Goal: Task Accomplishment & Management: Manage account settings

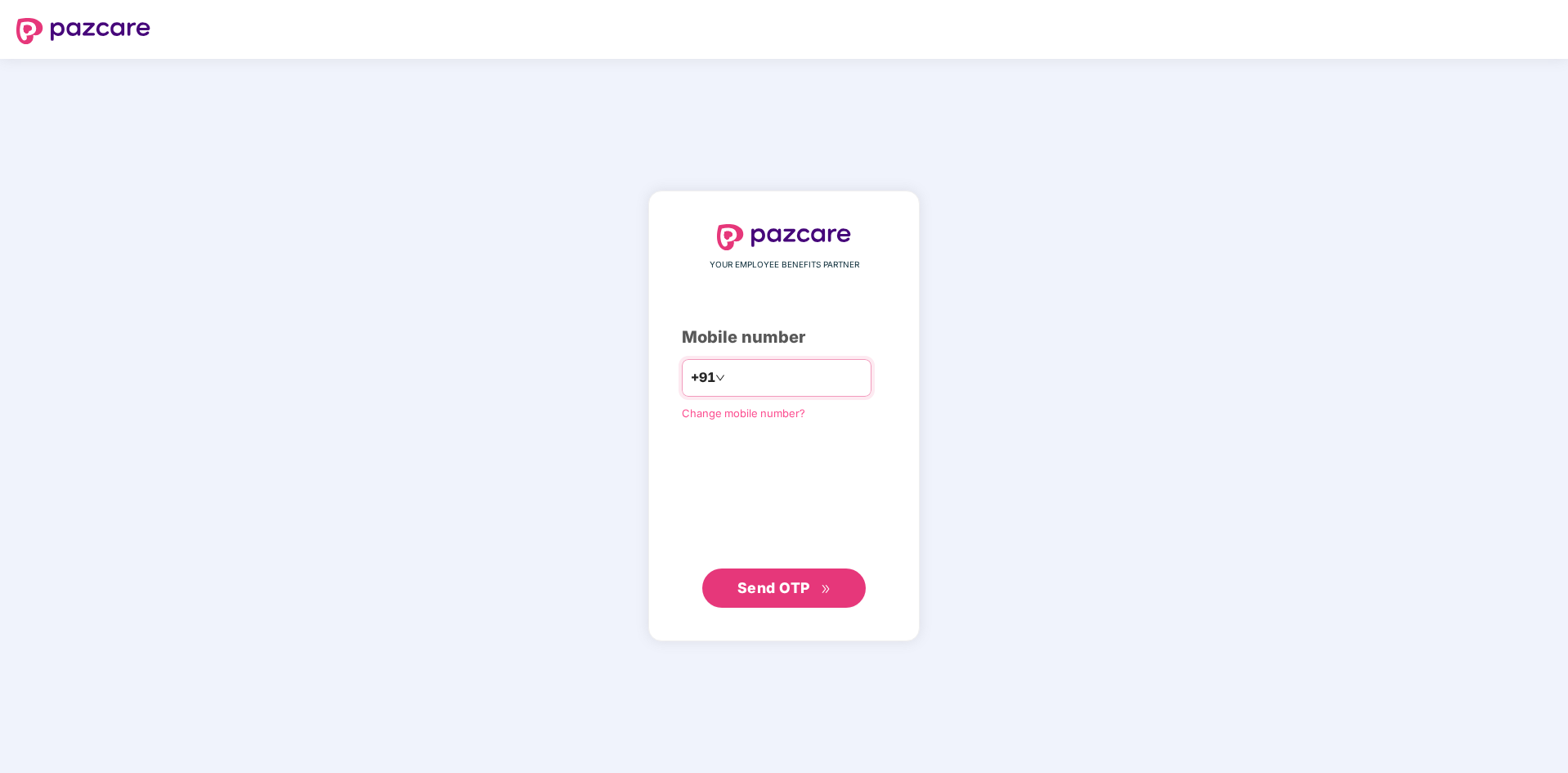
click at [759, 381] on input "number" at bounding box center [794, 377] width 134 height 26
type input "**********"
click at [764, 591] on span "Send OTP" at bounding box center [774, 586] width 72 height 17
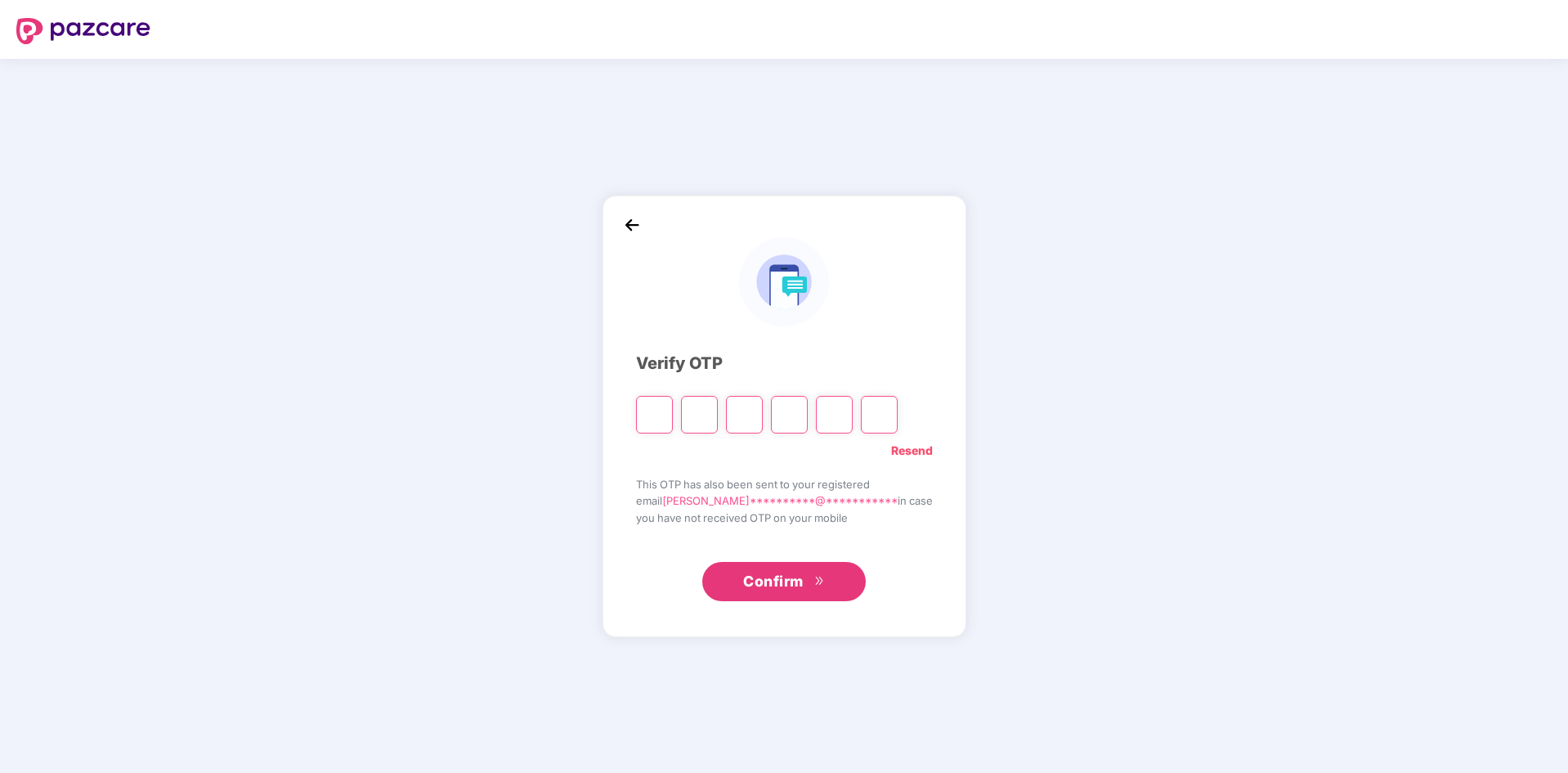
type input "*"
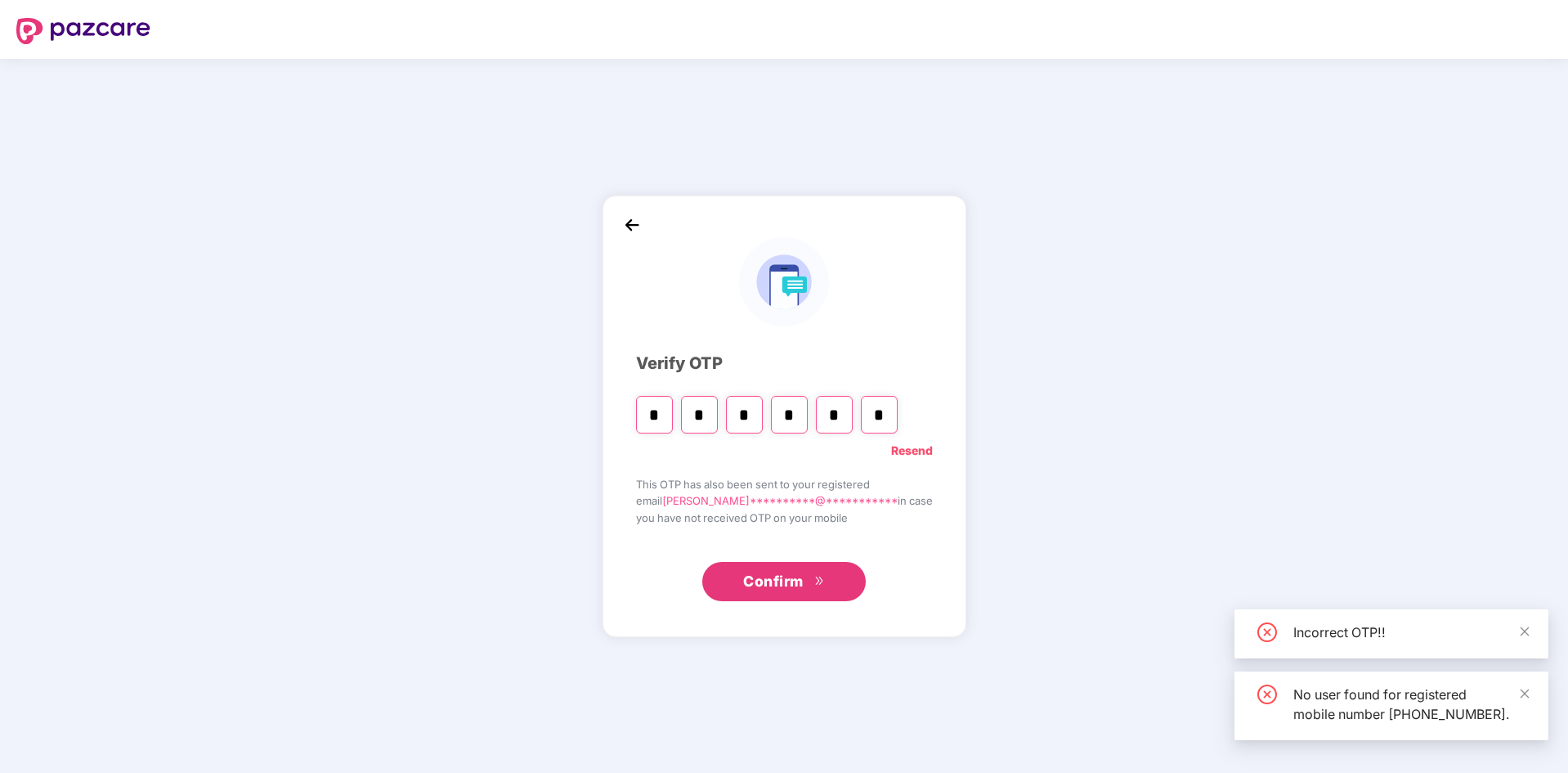
type input "*"
click at [673, 415] on input "*" at bounding box center [654, 415] width 37 height 38
click at [673, 409] on input "*" at bounding box center [654, 415] width 37 height 38
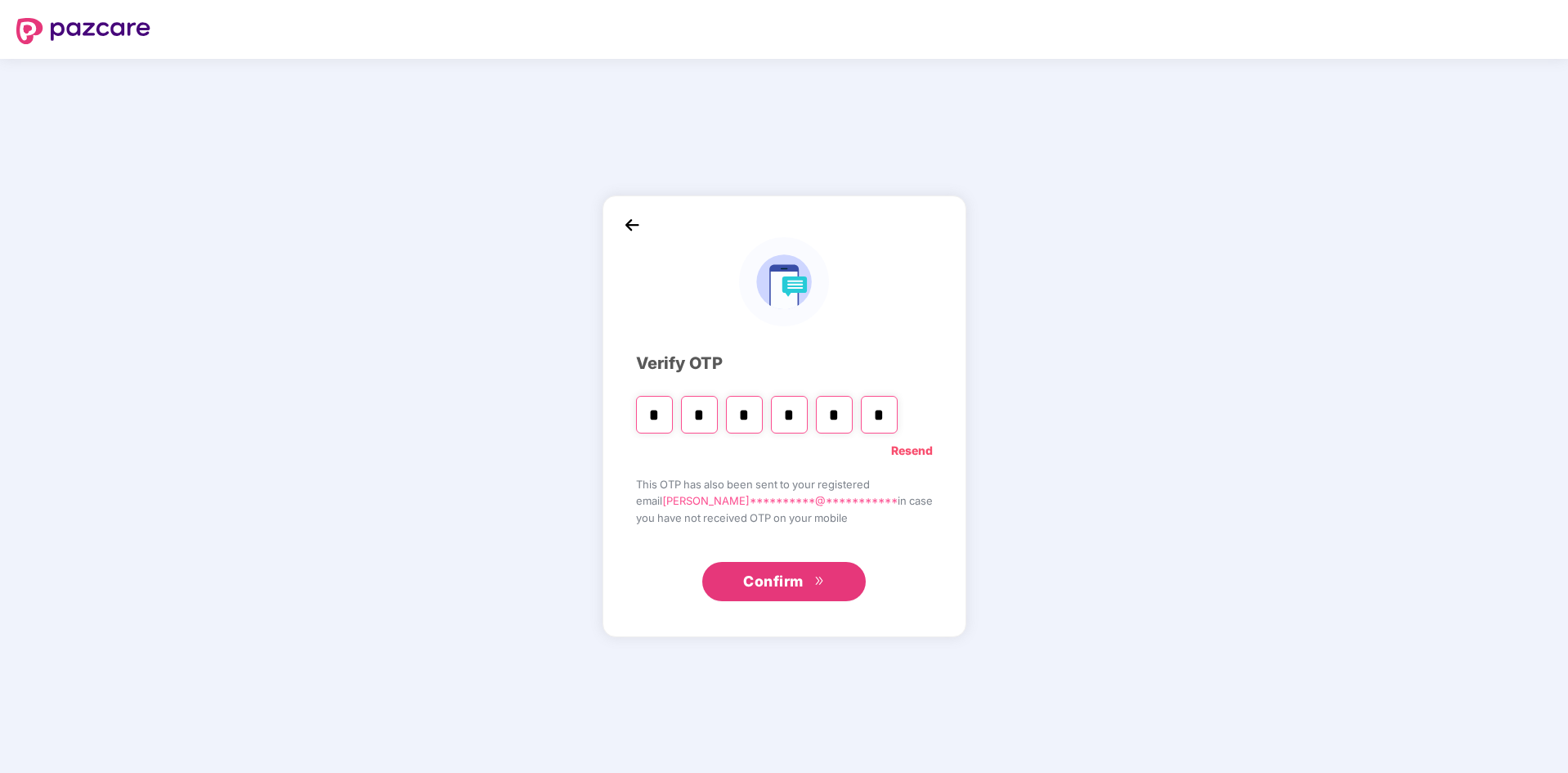
type input "*"
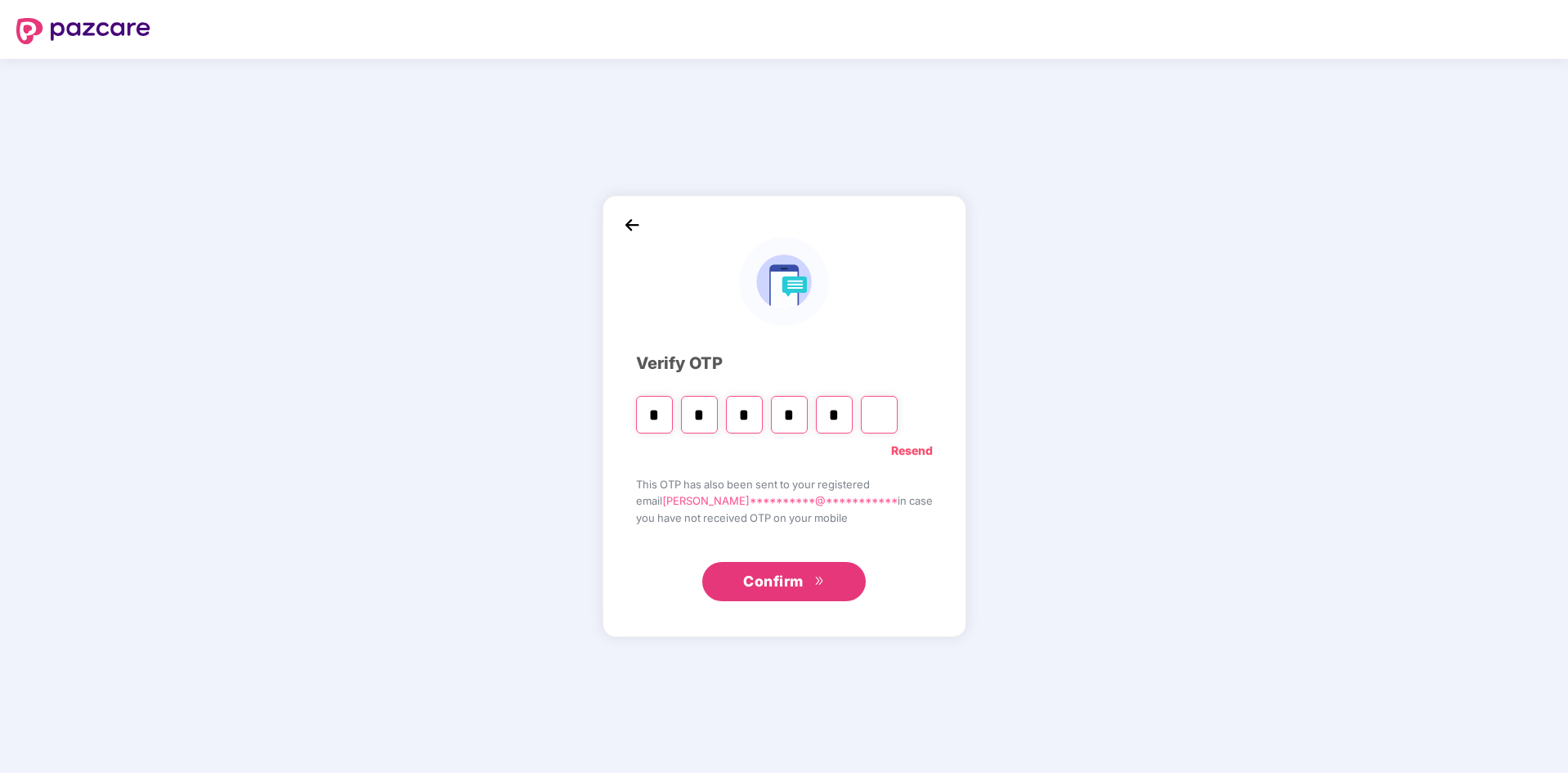
click at [853, 415] on input "*" at bounding box center [833, 415] width 37 height 38
type input "*"
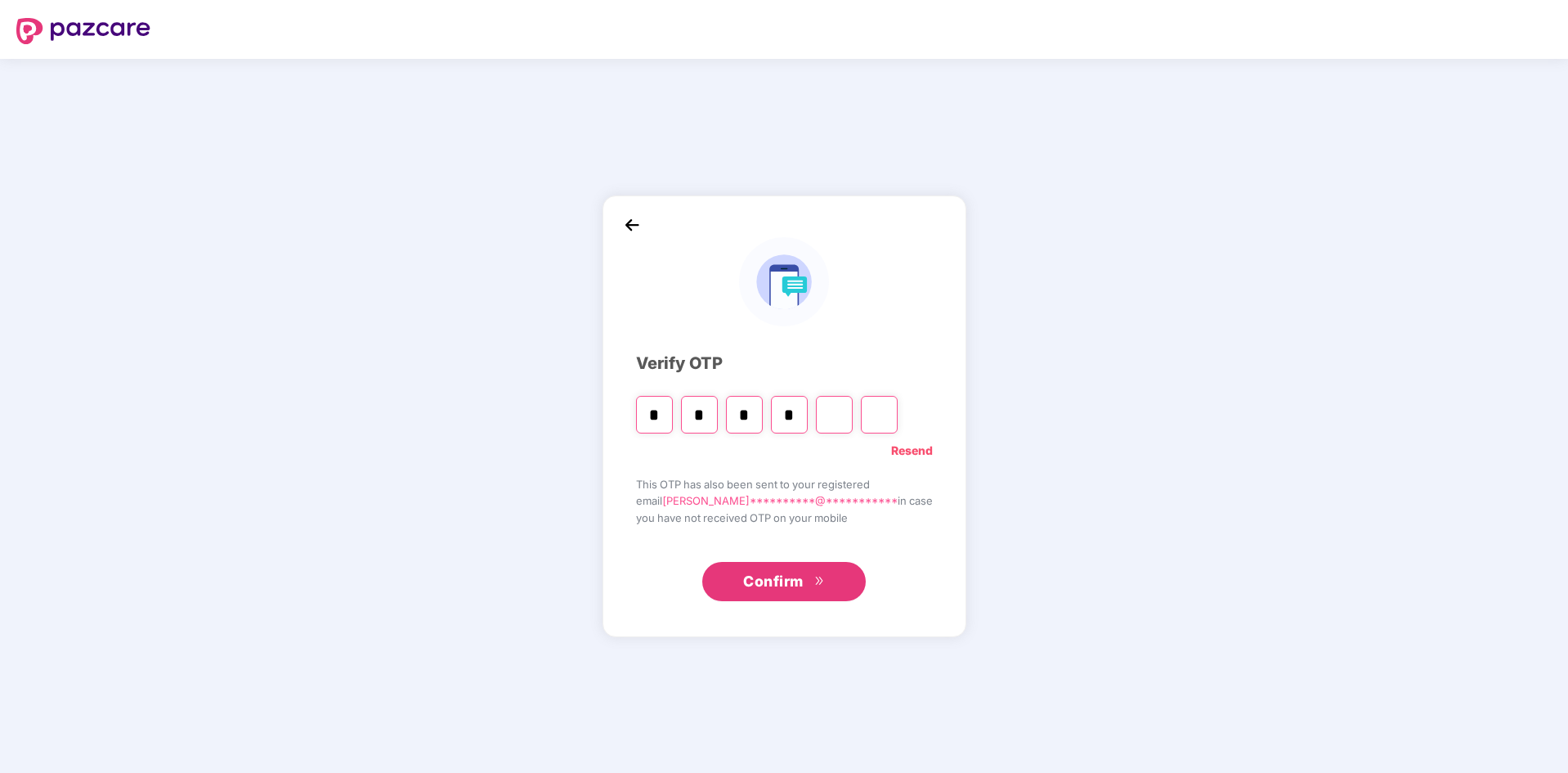
type input "*"
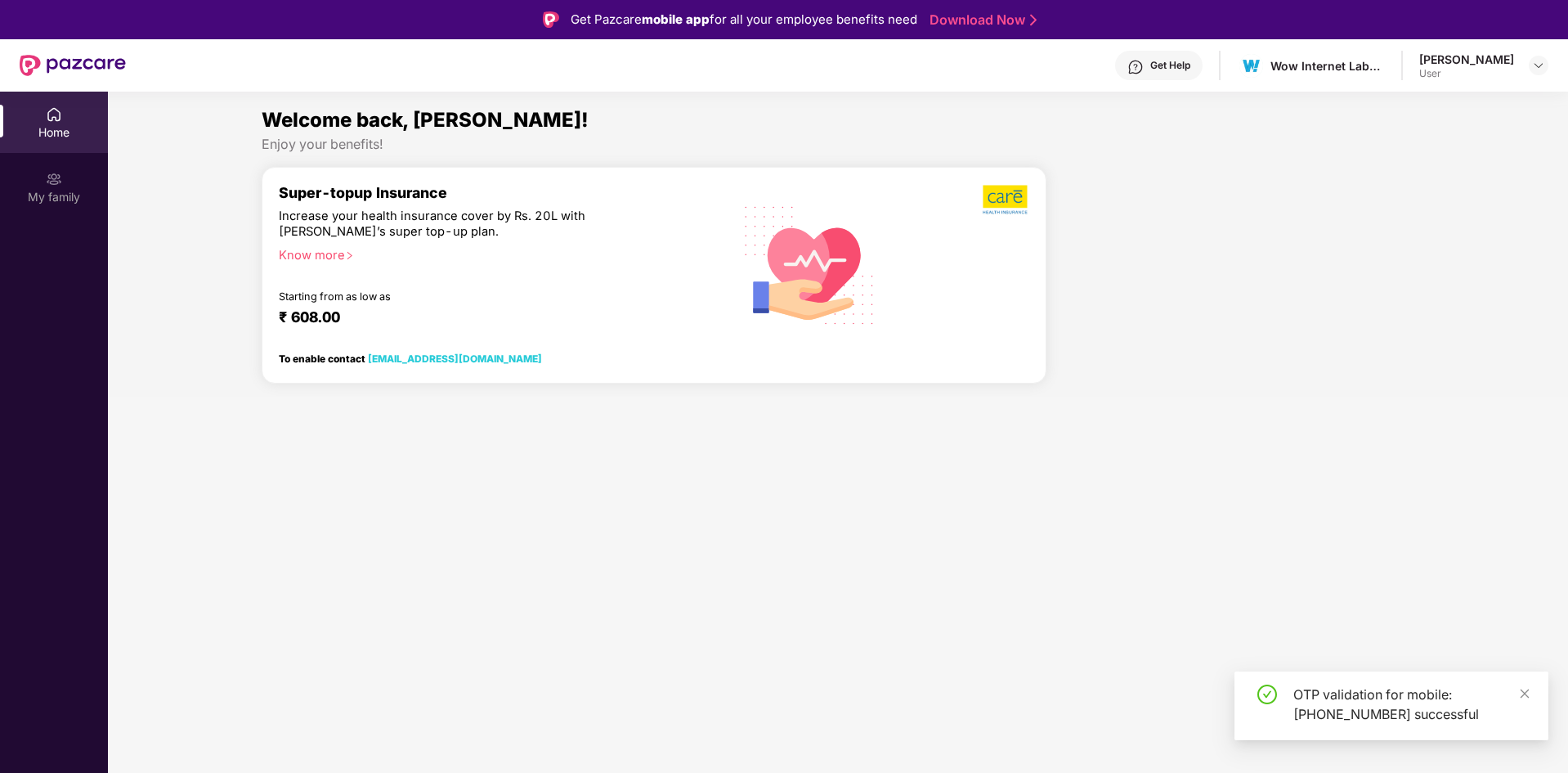
click at [1516, 693] on div "OTP validation for mobile: [PHONE_NUMBER] successful" at bounding box center [1410, 704] width 235 height 39
click at [60, 191] on div "My family" at bounding box center [53, 196] width 108 height 16
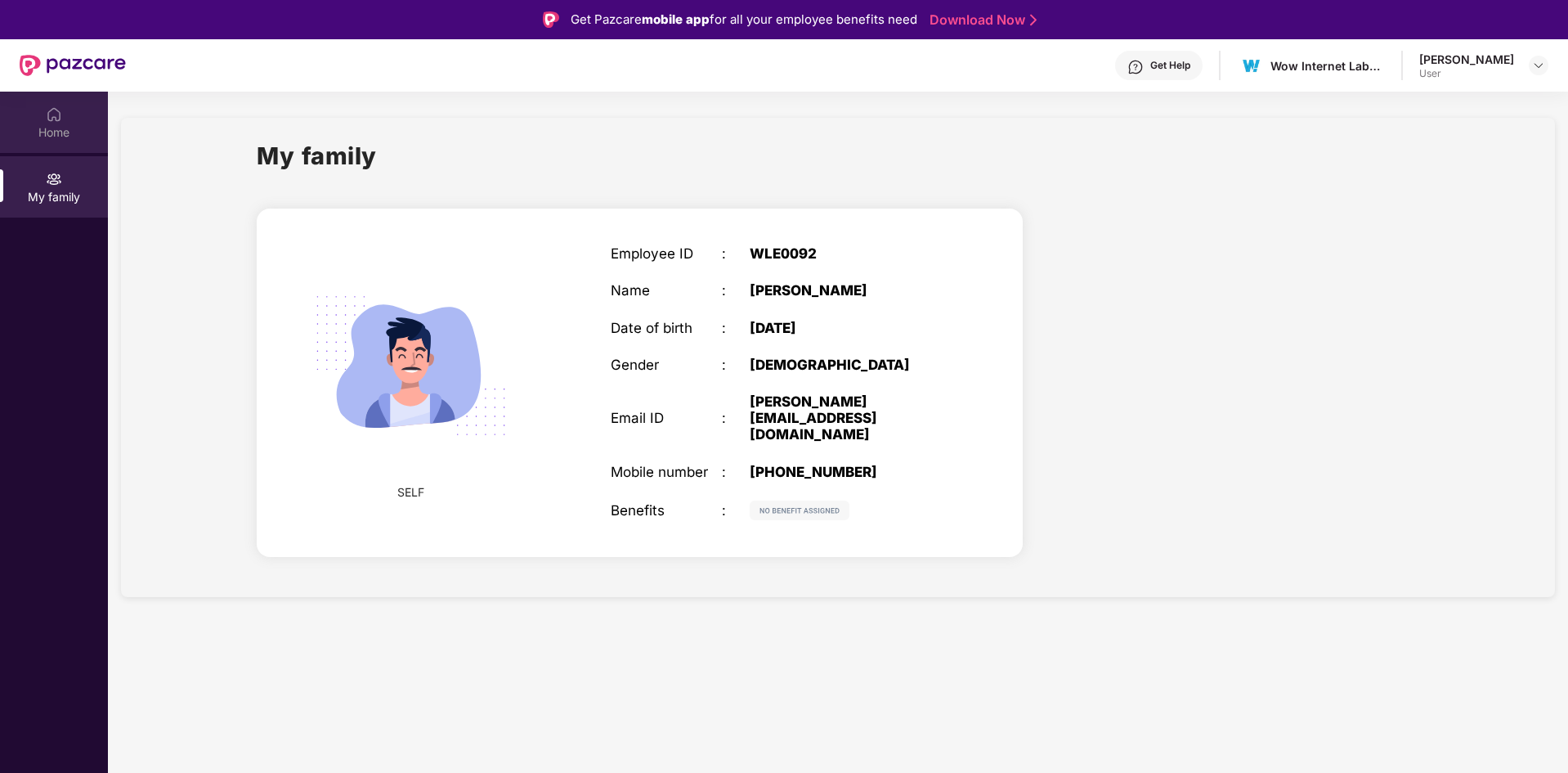
click at [56, 132] on div "Home" at bounding box center [53, 132] width 108 height 16
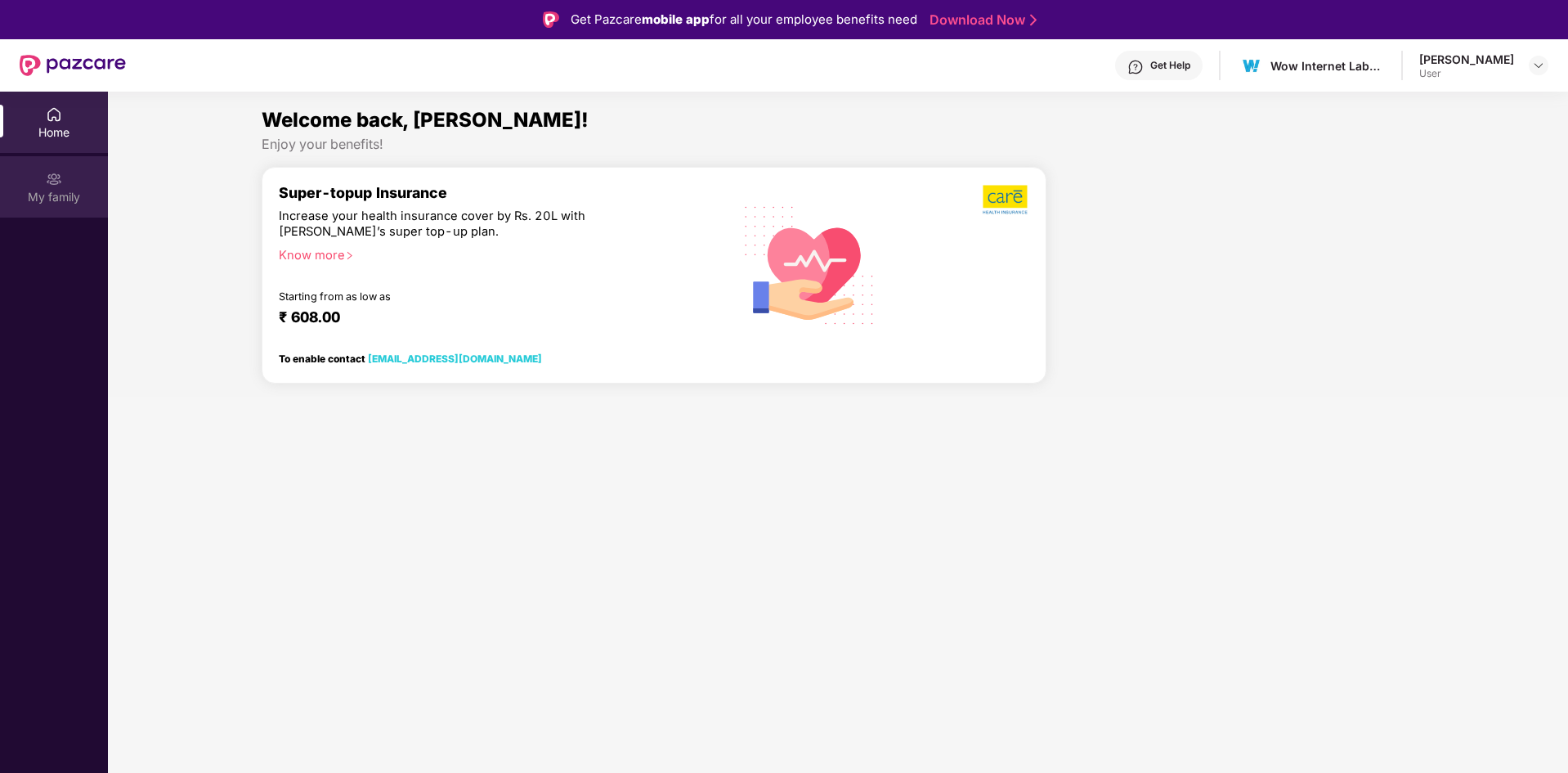
click at [61, 200] on div "My family" at bounding box center [53, 196] width 108 height 16
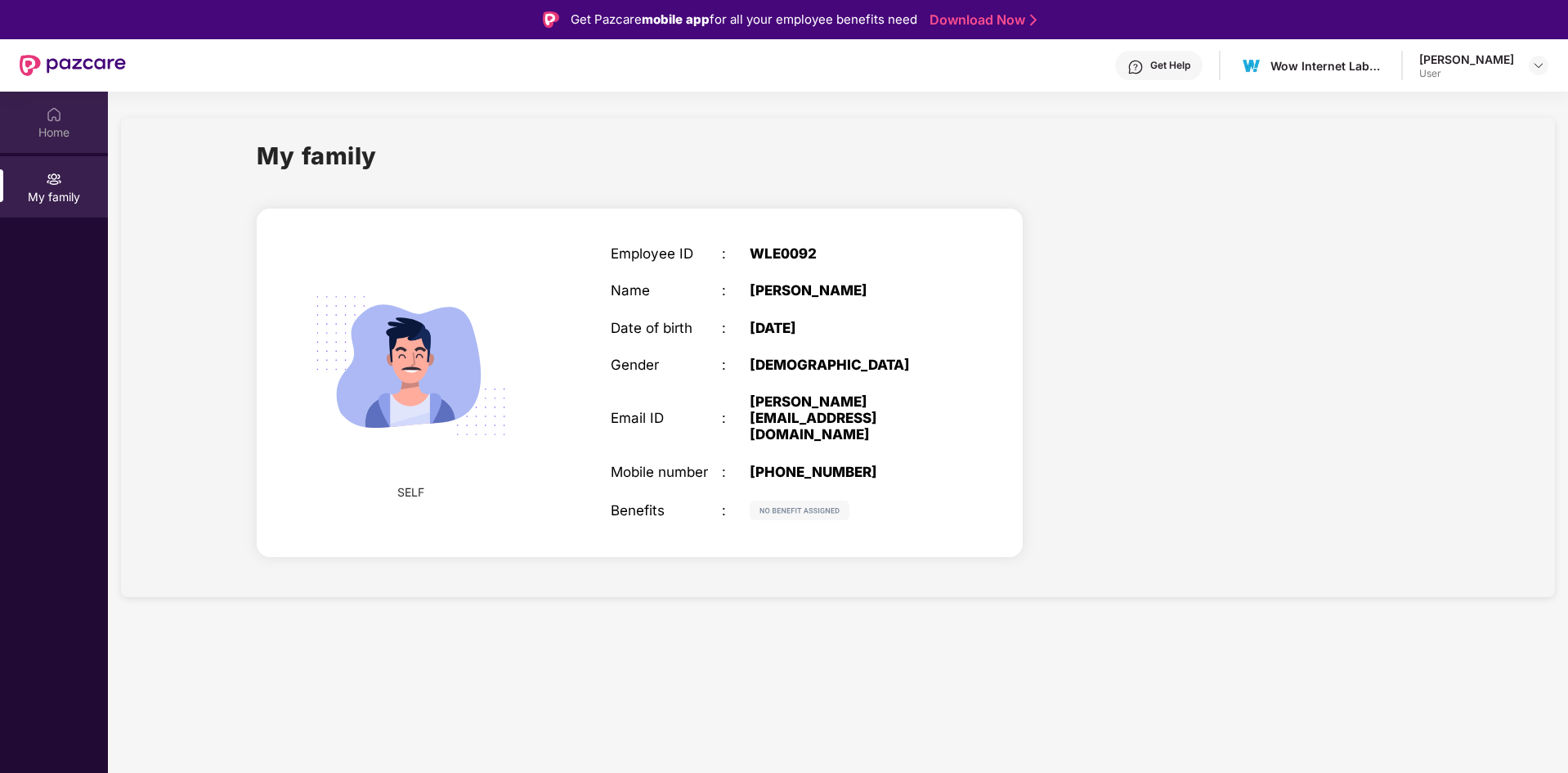
click at [83, 113] on div "Home" at bounding box center [53, 122] width 108 height 61
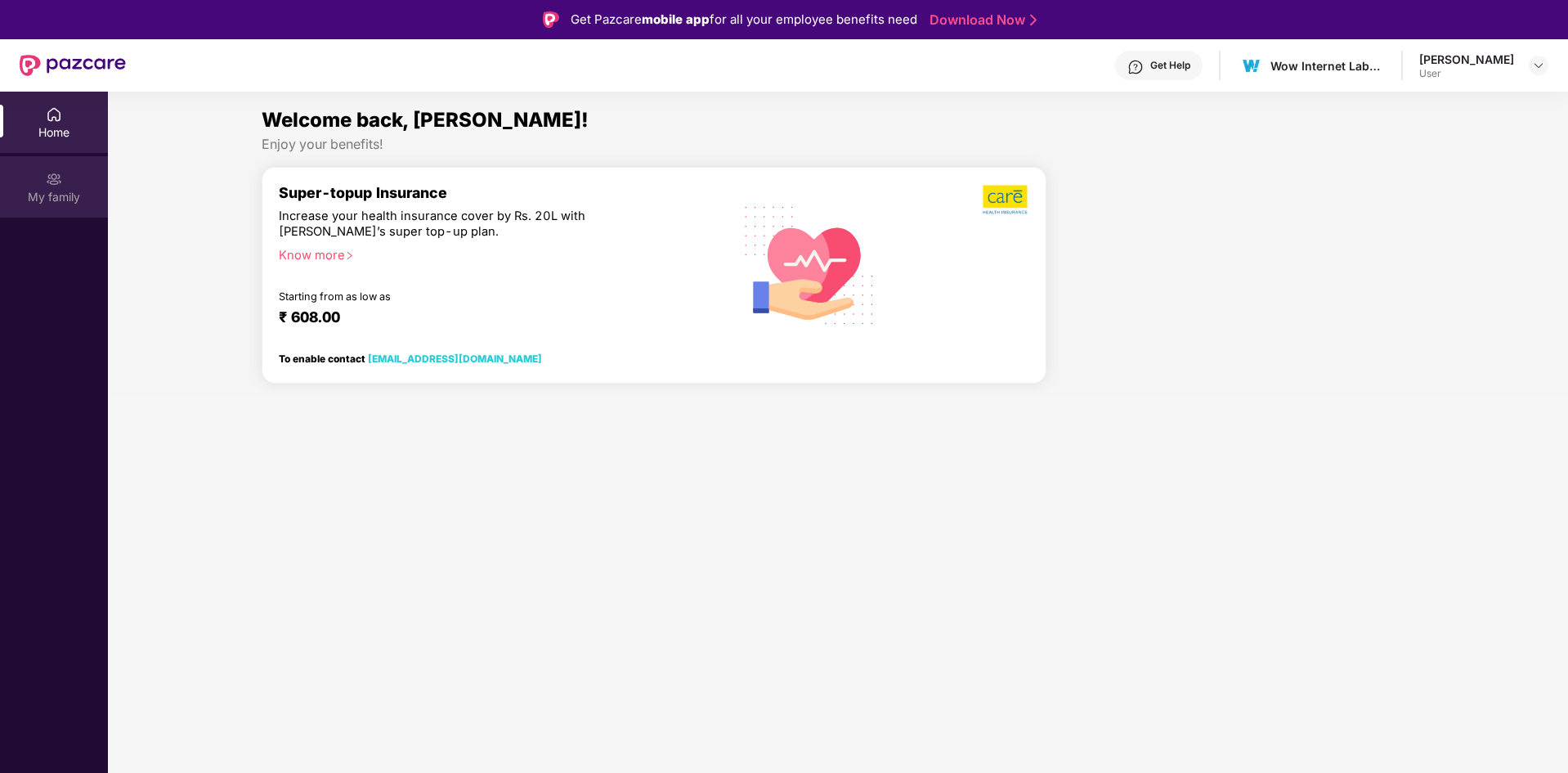
click at [52, 173] on img at bounding box center [53, 179] width 16 height 16
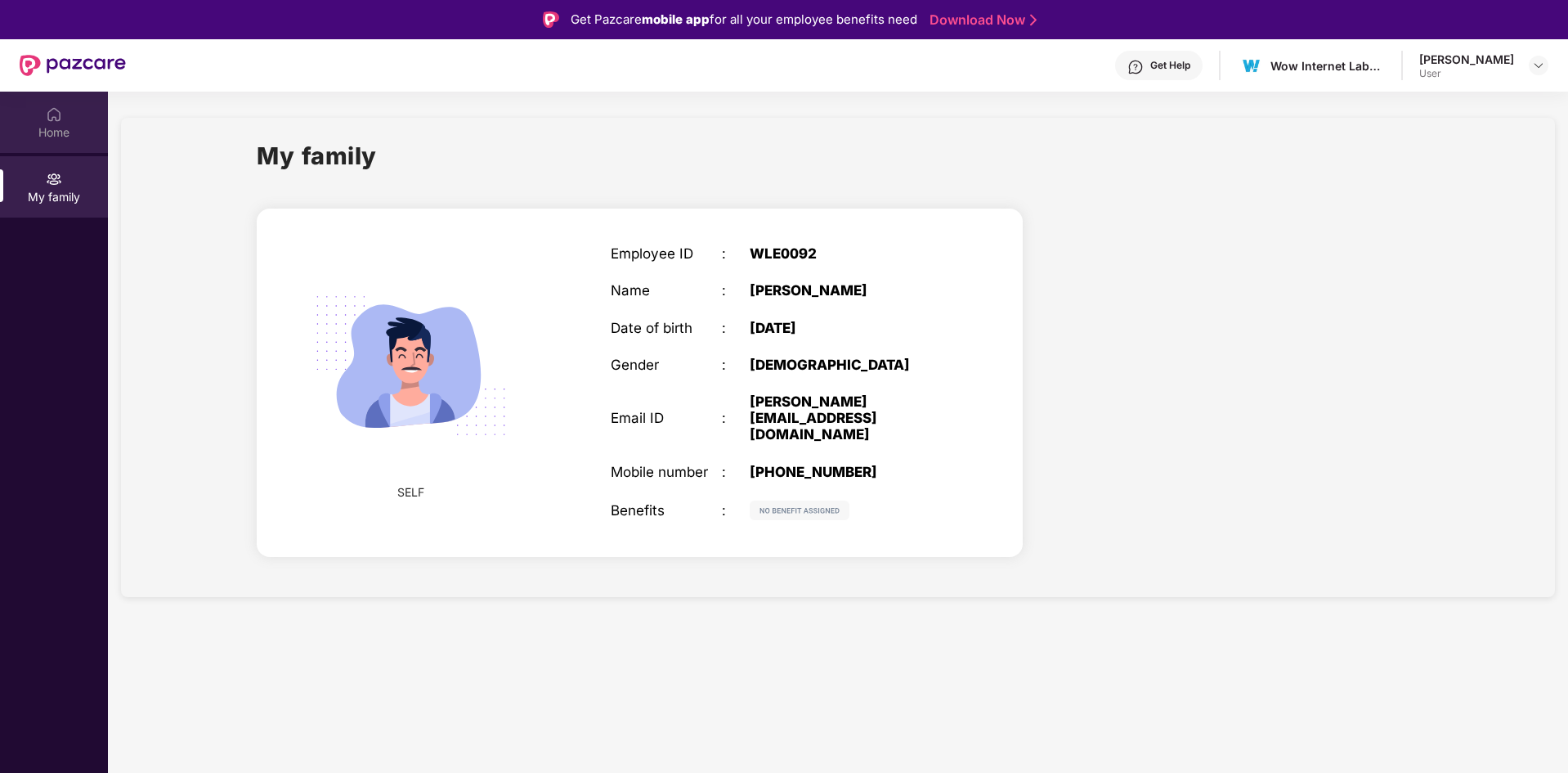
click at [58, 151] on div "Home" at bounding box center [53, 122] width 108 height 61
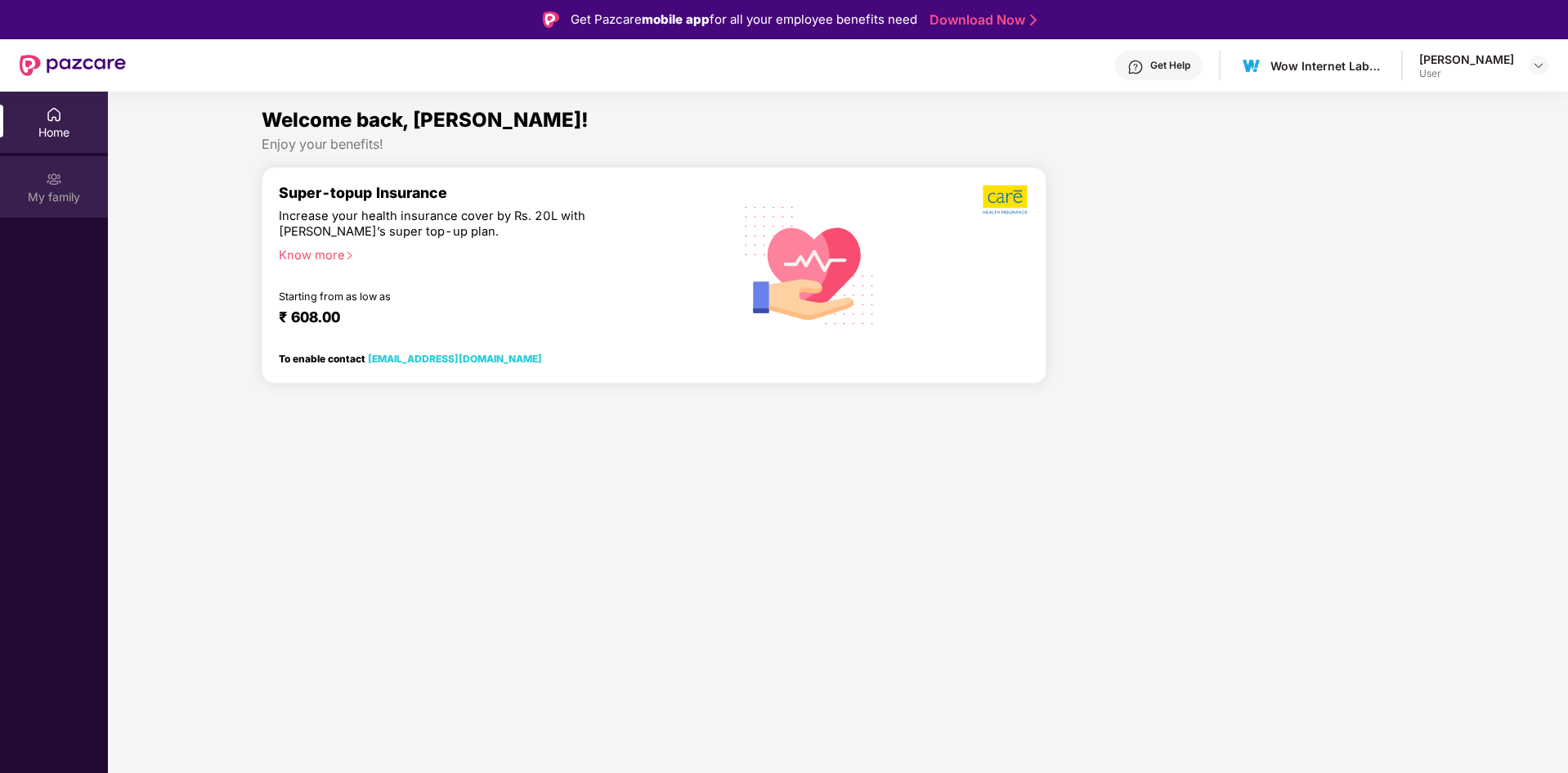
click at [50, 185] on img at bounding box center [53, 179] width 16 height 16
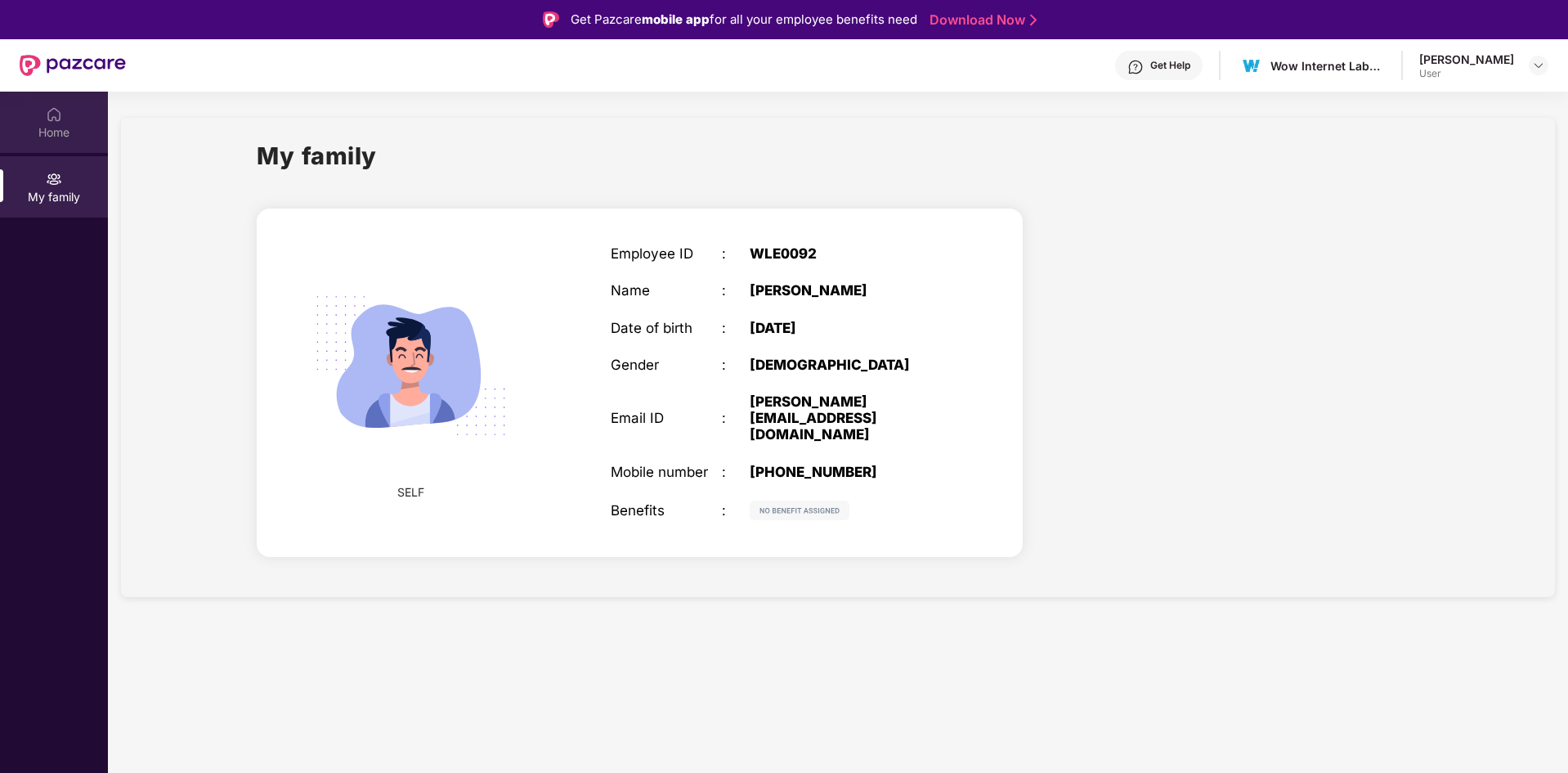
click at [63, 130] on div "Home" at bounding box center [53, 132] width 108 height 16
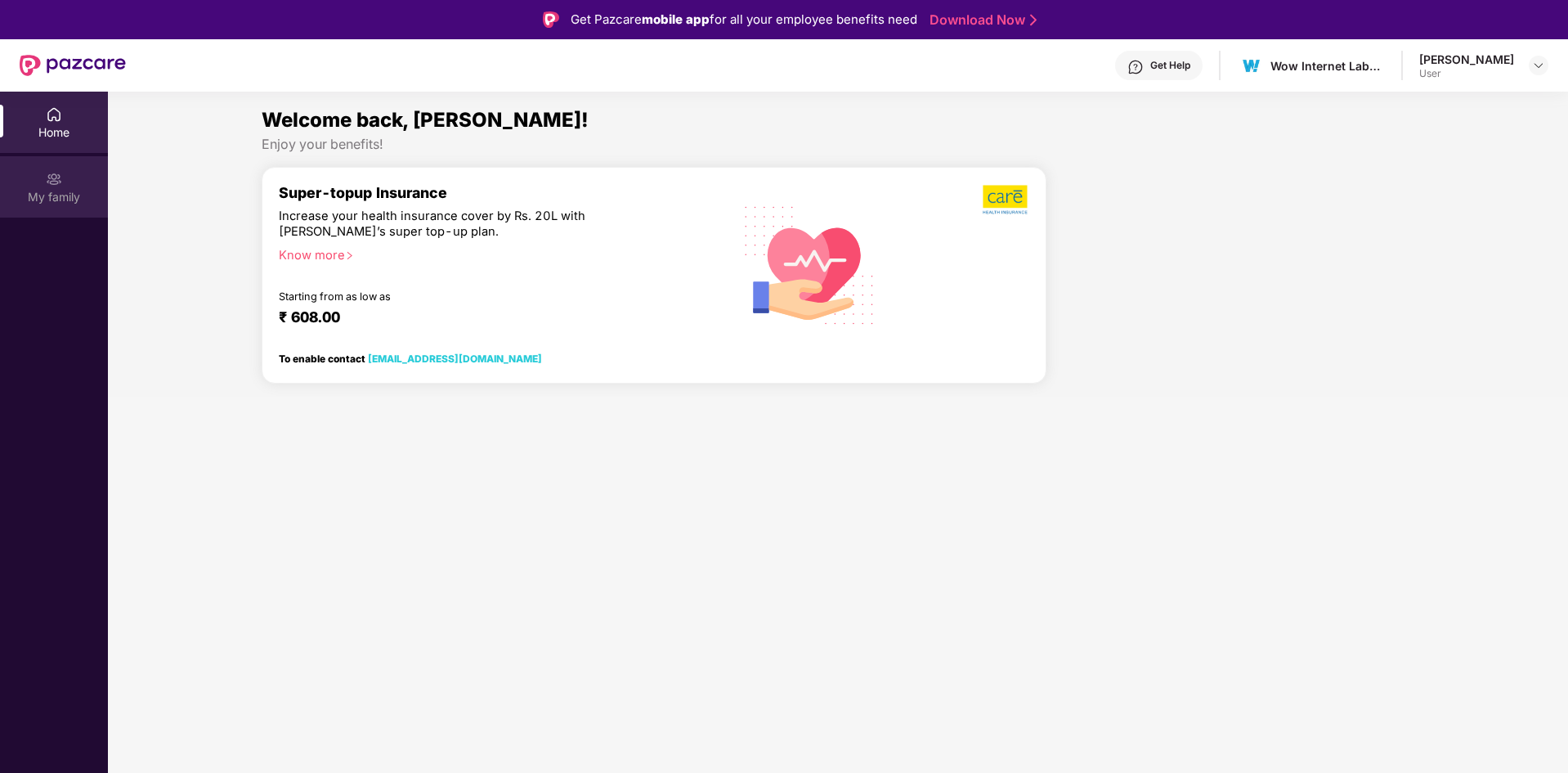
click at [49, 188] on div "My family" at bounding box center [53, 196] width 108 height 16
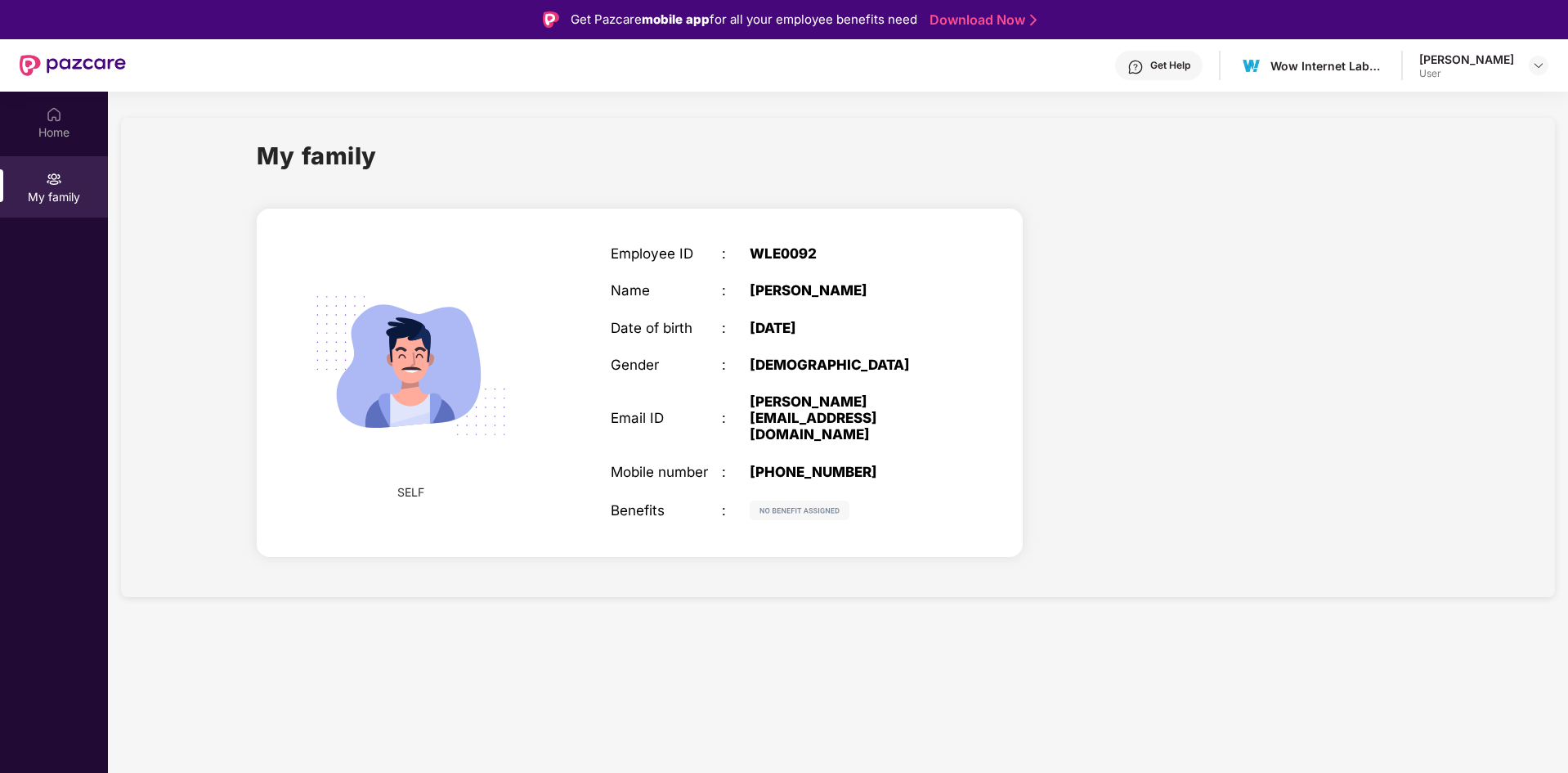
click at [1494, 78] on div "User" at bounding box center [1466, 73] width 95 height 13
click at [1537, 69] on img at bounding box center [1539, 66] width 13 height 13
click at [1392, 110] on div "Logout" at bounding box center [1460, 105] width 212 height 32
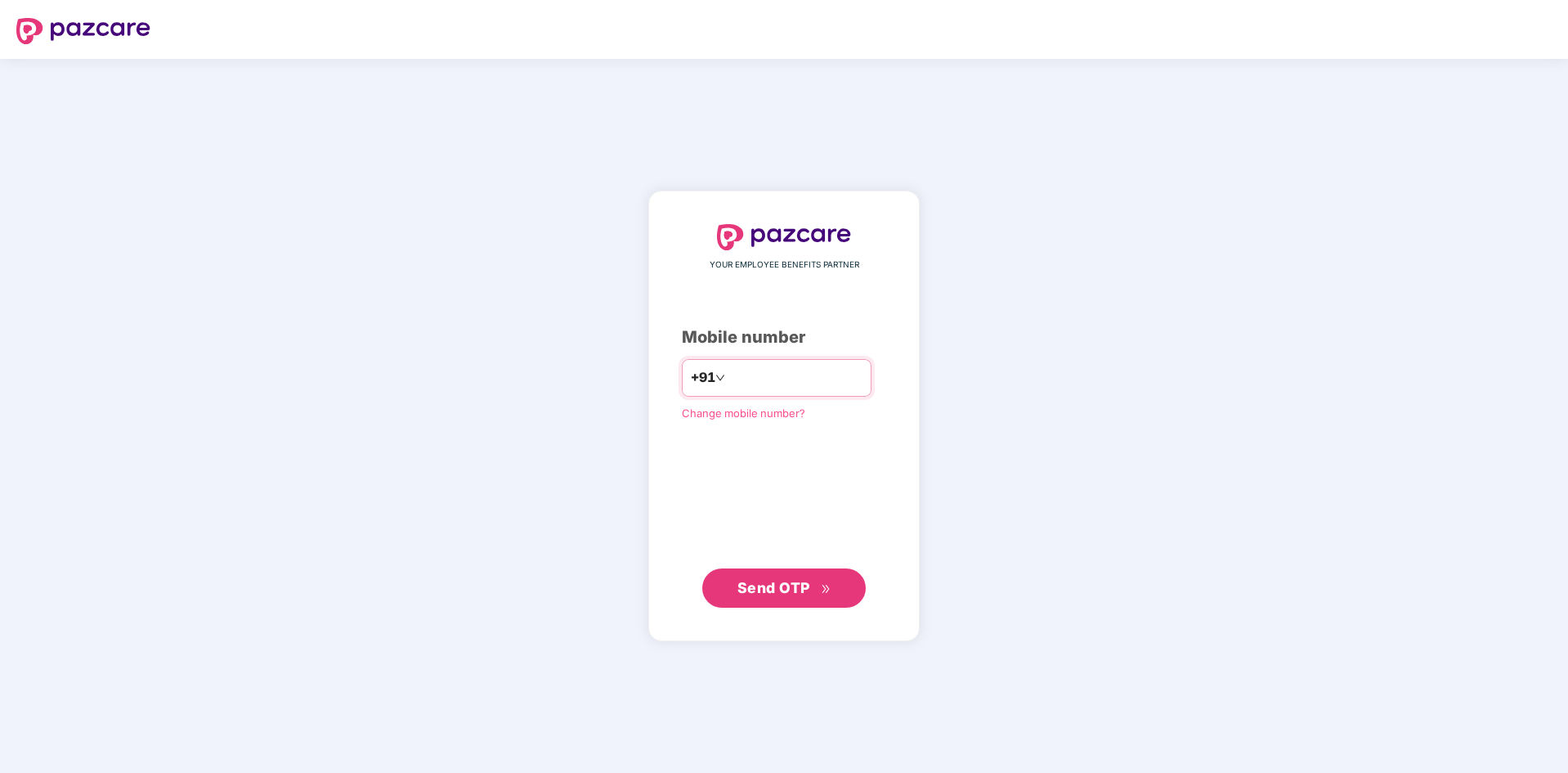
click at [749, 370] on input "number" at bounding box center [794, 377] width 134 height 26
click at [728, 387] on input "number" at bounding box center [794, 377] width 134 height 26
type input "**********"
click at [768, 588] on span "Send OTP" at bounding box center [774, 587] width 72 height 17
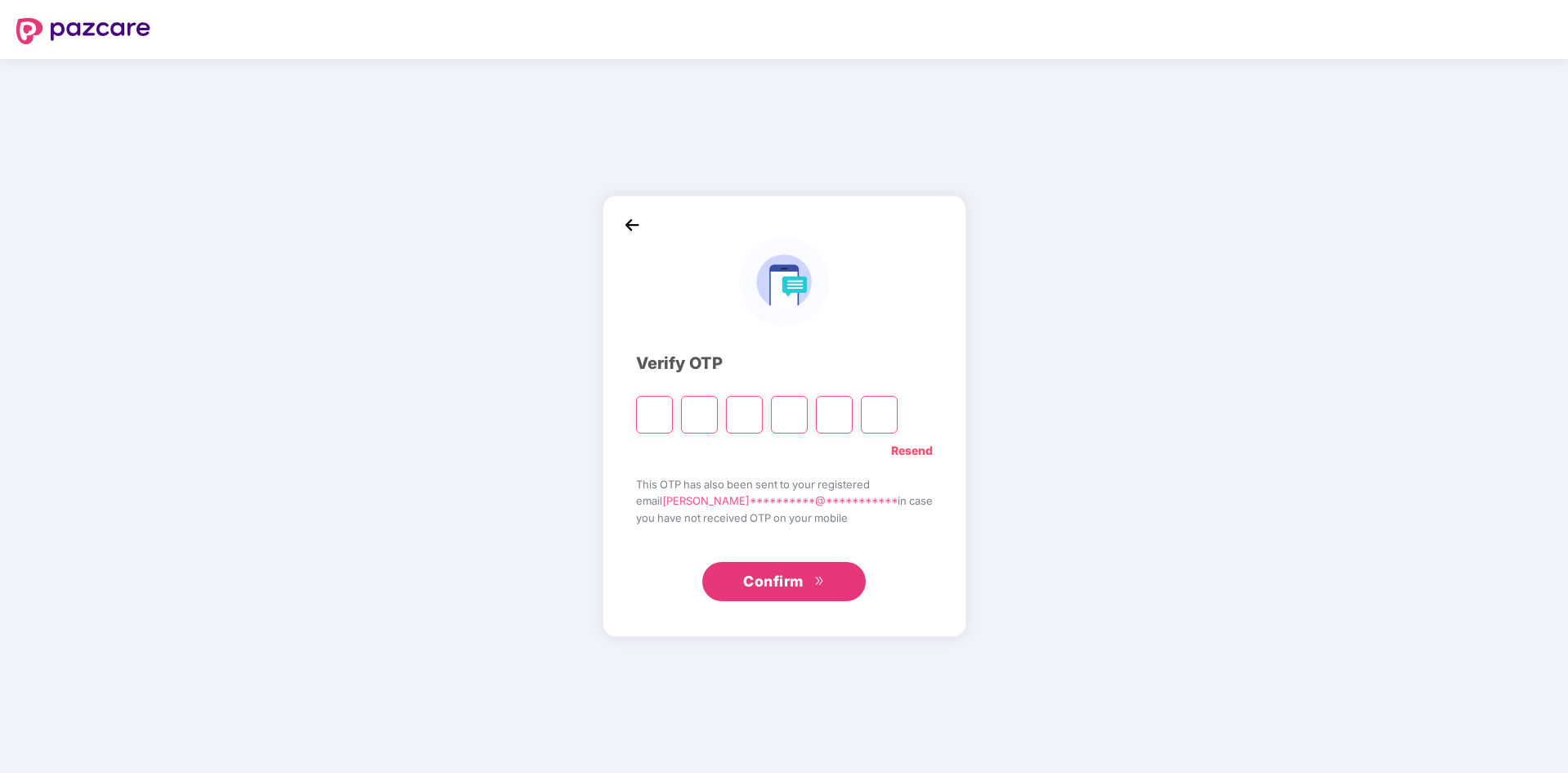
type input "*"
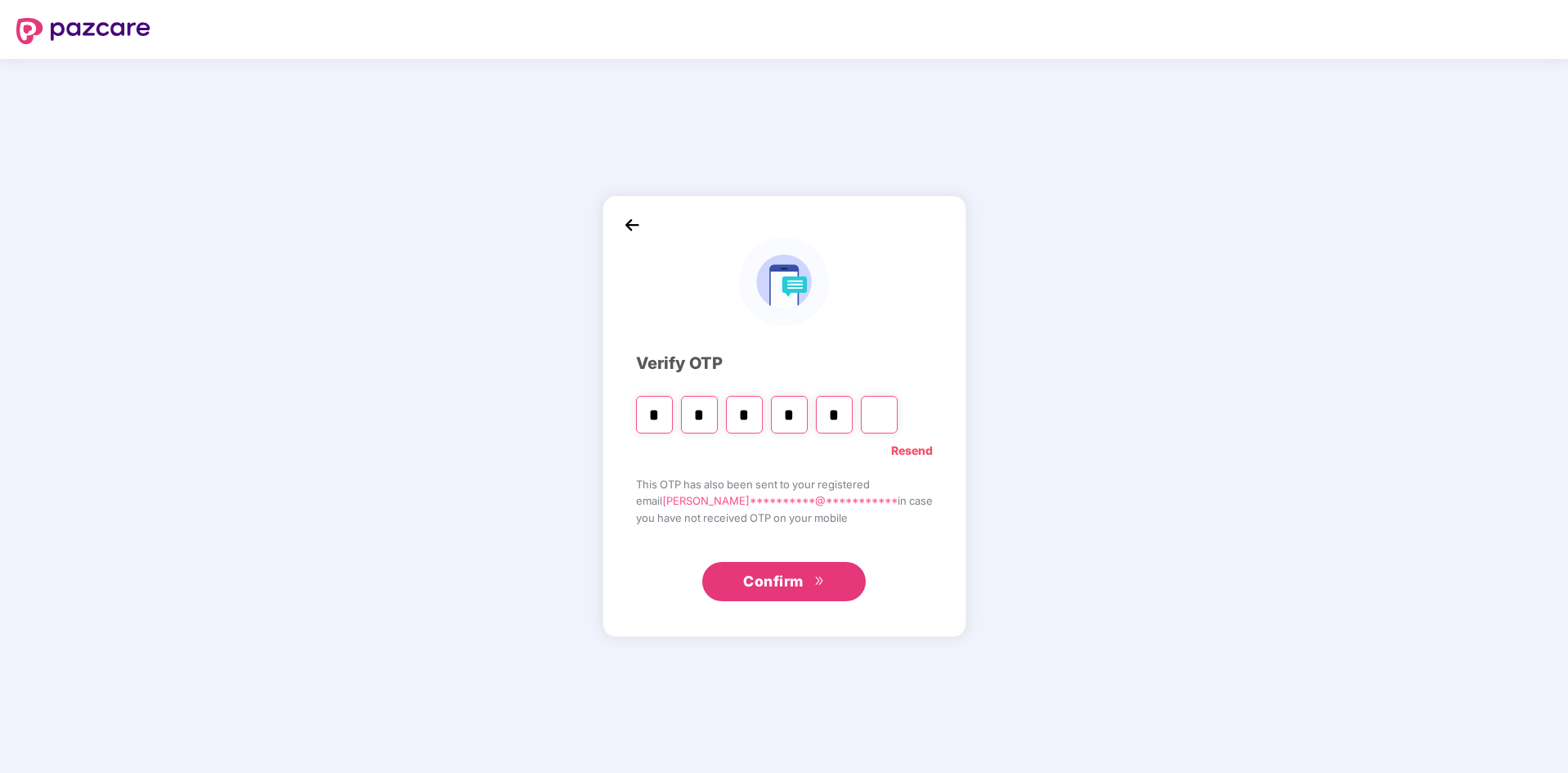
type input "*"
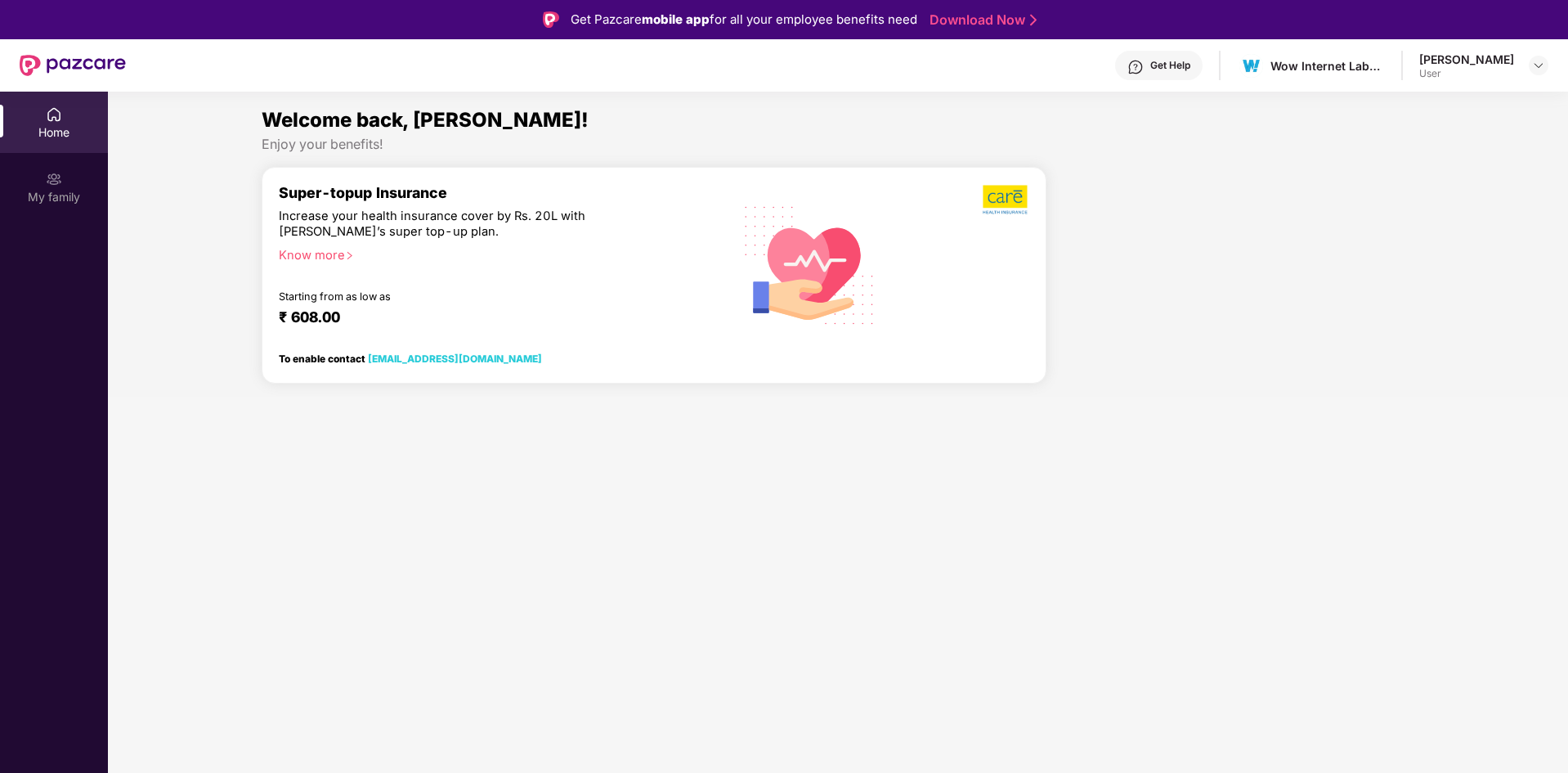
click at [1174, 61] on div "Get Help" at bounding box center [1170, 66] width 40 height 13
click at [66, 188] on div "My family" at bounding box center [53, 187] width 108 height 61
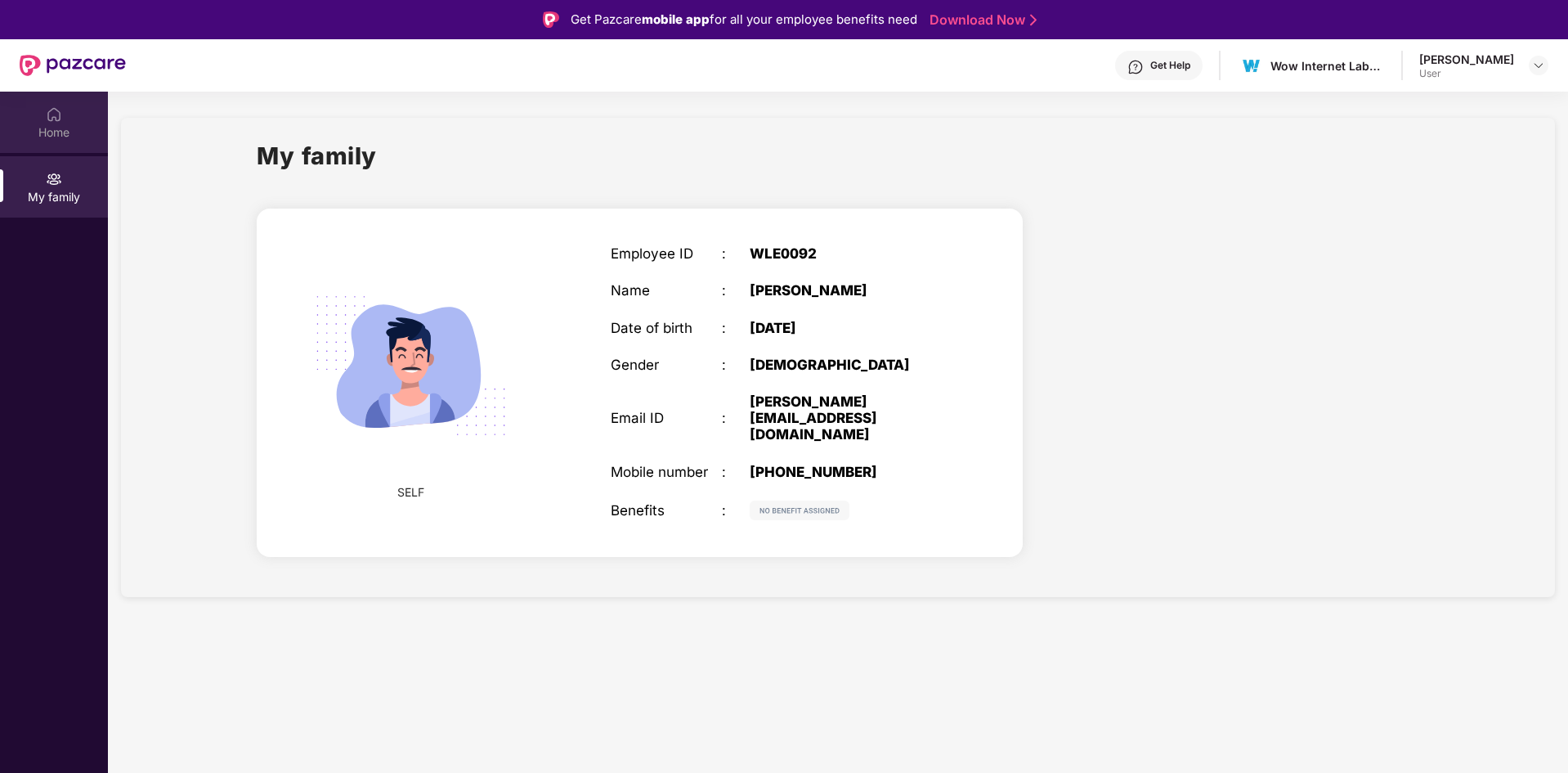
click at [56, 132] on div "Home" at bounding box center [53, 132] width 108 height 16
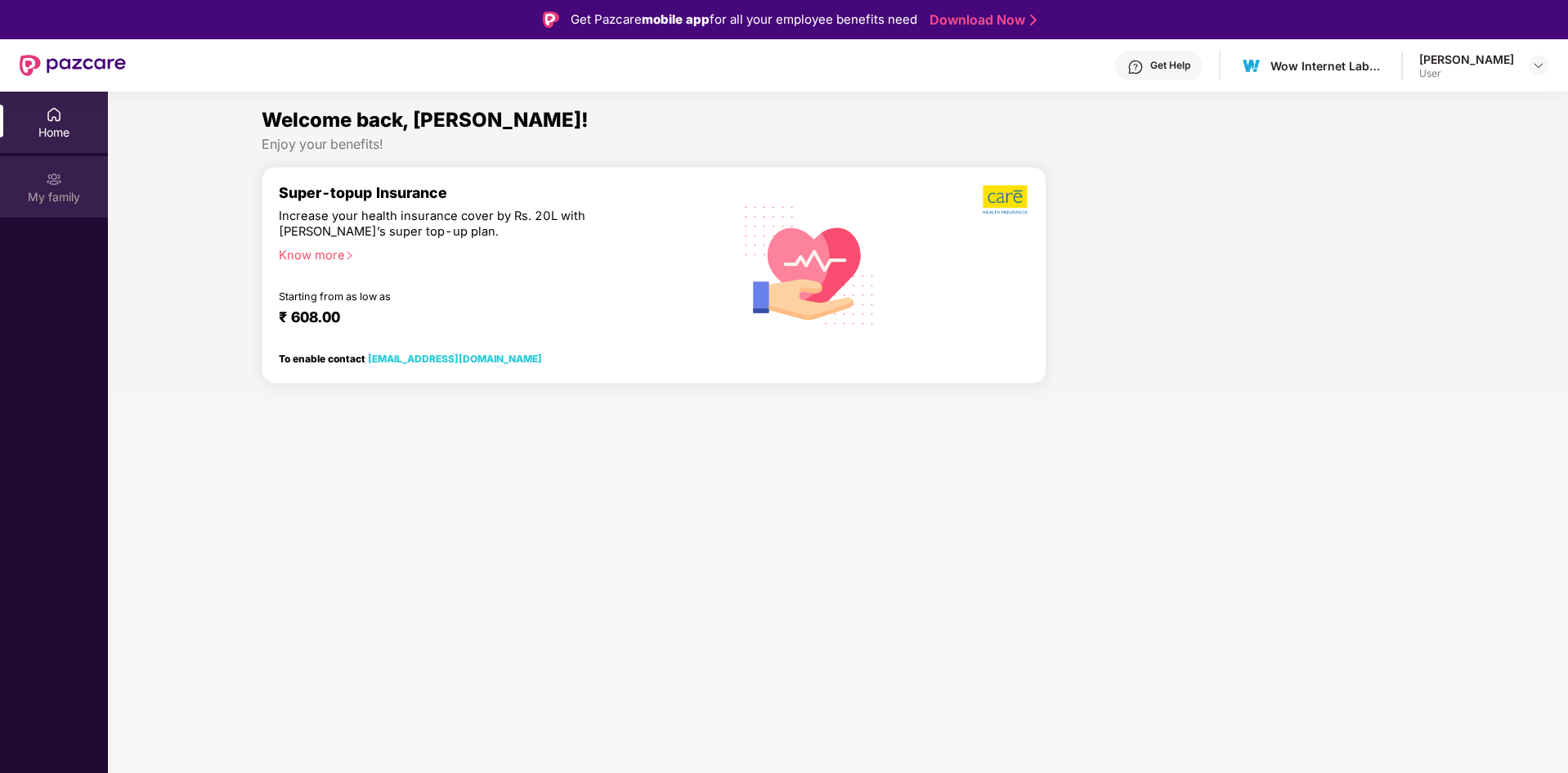
click at [78, 176] on div "My family" at bounding box center [53, 187] width 108 height 61
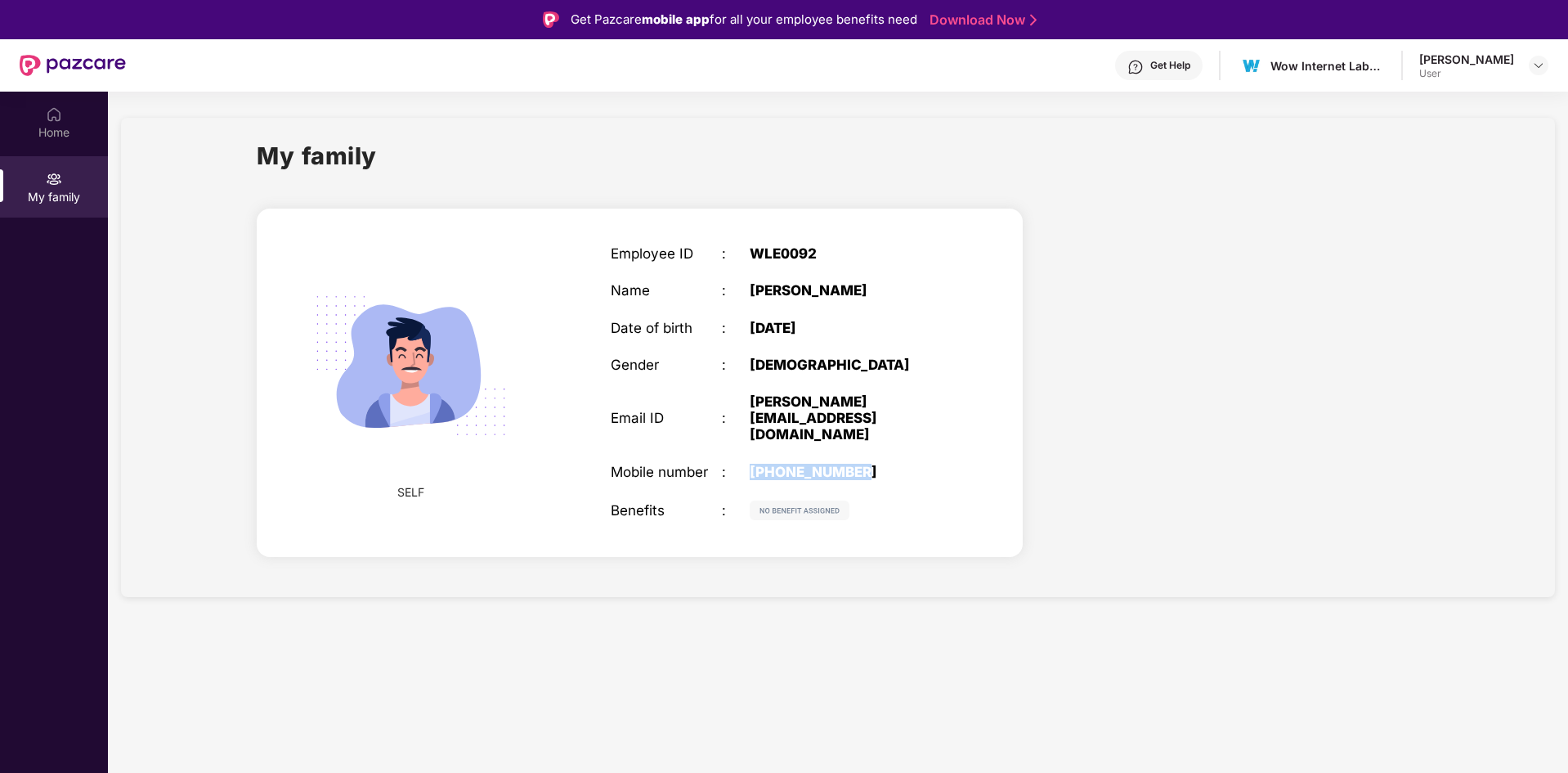
drag, startPoint x: 747, startPoint y: 460, endPoint x: 866, endPoint y: 457, distance: 119.0
click at [866, 464] on div "Mobile number : +918409471673" at bounding box center [777, 471] width 334 height 16
click at [752, 410] on div "[PERSON_NAME][EMAIL_ADDRESS][DOMAIN_NAME]" at bounding box center [847, 418] width 194 height 50
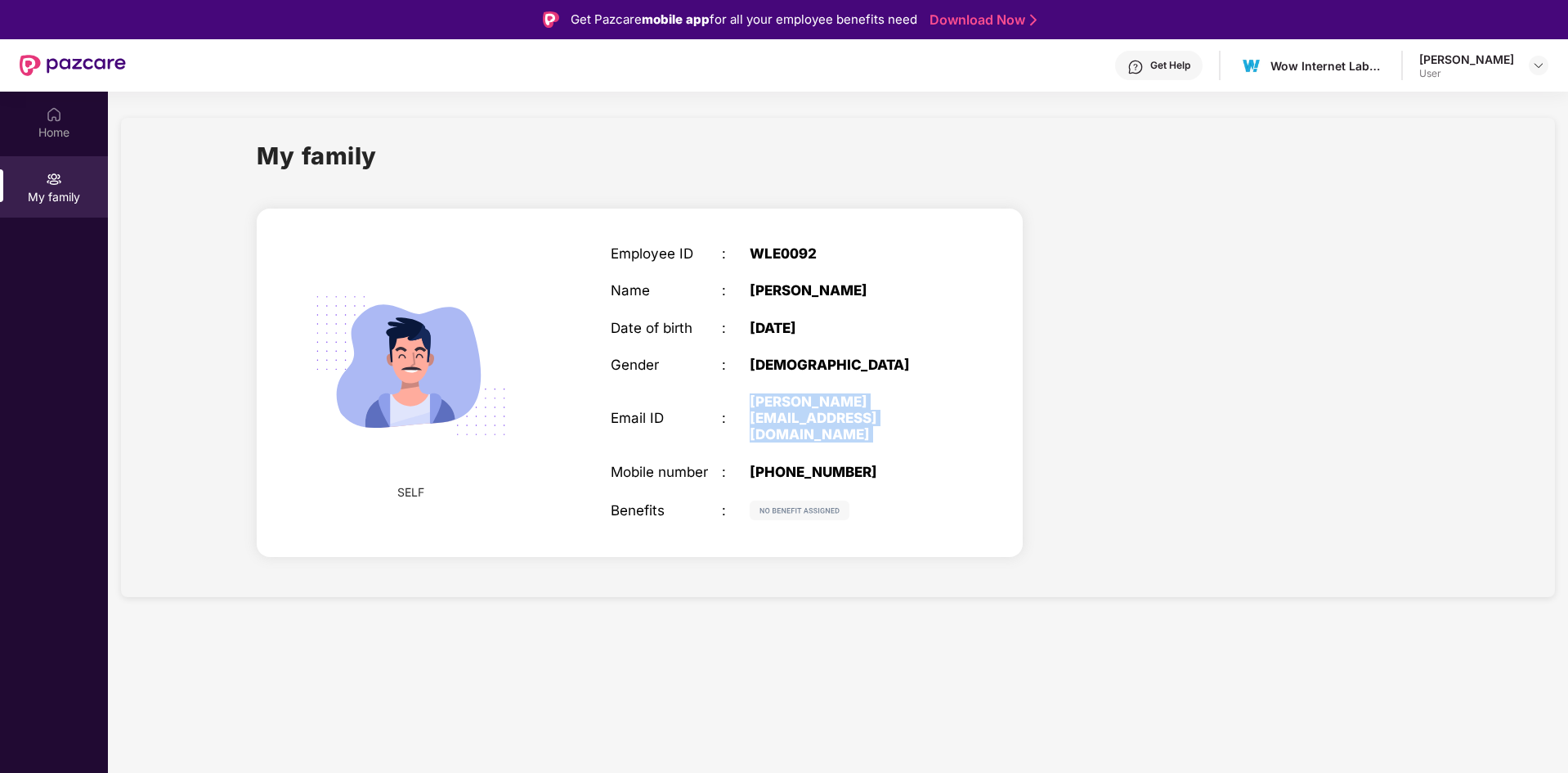
click at [752, 410] on div "[PERSON_NAME][EMAIL_ADDRESS][DOMAIN_NAME]" at bounding box center [847, 418] width 194 height 50
click at [755, 368] on div "[DEMOGRAPHIC_DATA]" at bounding box center [847, 365] width 194 height 16
click at [757, 405] on div "[PERSON_NAME][EMAIL_ADDRESS][DOMAIN_NAME]" at bounding box center [847, 418] width 194 height 50
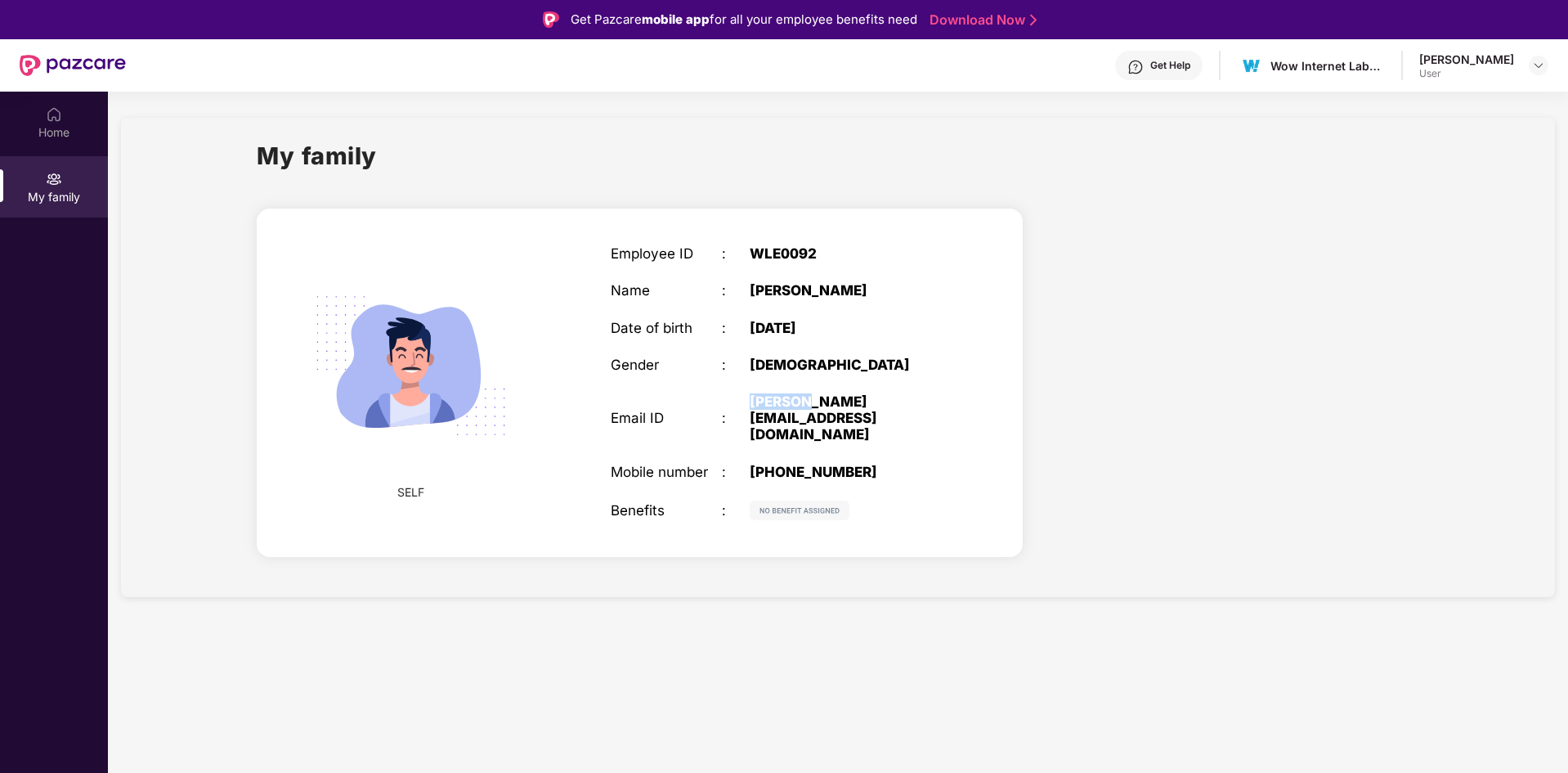
click at [757, 405] on div "[PERSON_NAME][EMAIL_ADDRESS][DOMAIN_NAME]" at bounding box center [847, 418] width 194 height 50
click at [760, 426] on div "[PERSON_NAME][EMAIL_ADDRESS][DOMAIN_NAME]" at bounding box center [847, 418] width 194 height 50
click at [53, 121] on img at bounding box center [53, 114] width 16 height 16
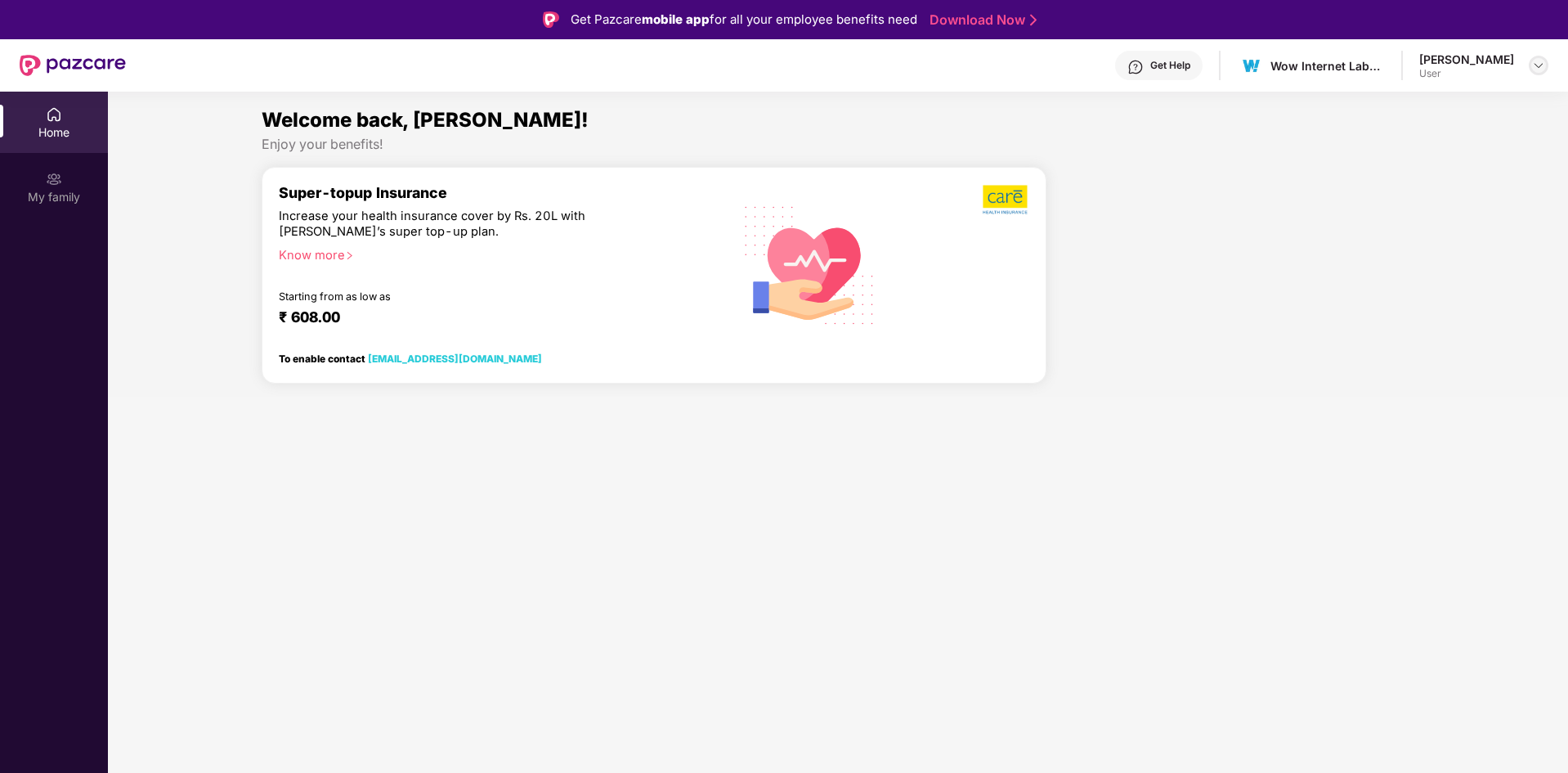
click at [1533, 64] on img at bounding box center [1539, 66] width 13 height 13
click at [1255, 176] on div at bounding box center [1236, 281] width 368 height 230
click at [1546, 66] on div at bounding box center [1538, 65] width 20 height 20
click at [1381, 153] on span "P" at bounding box center [1381, 154] width 9 height 20
click at [42, 138] on div "Home" at bounding box center [53, 132] width 108 height 16
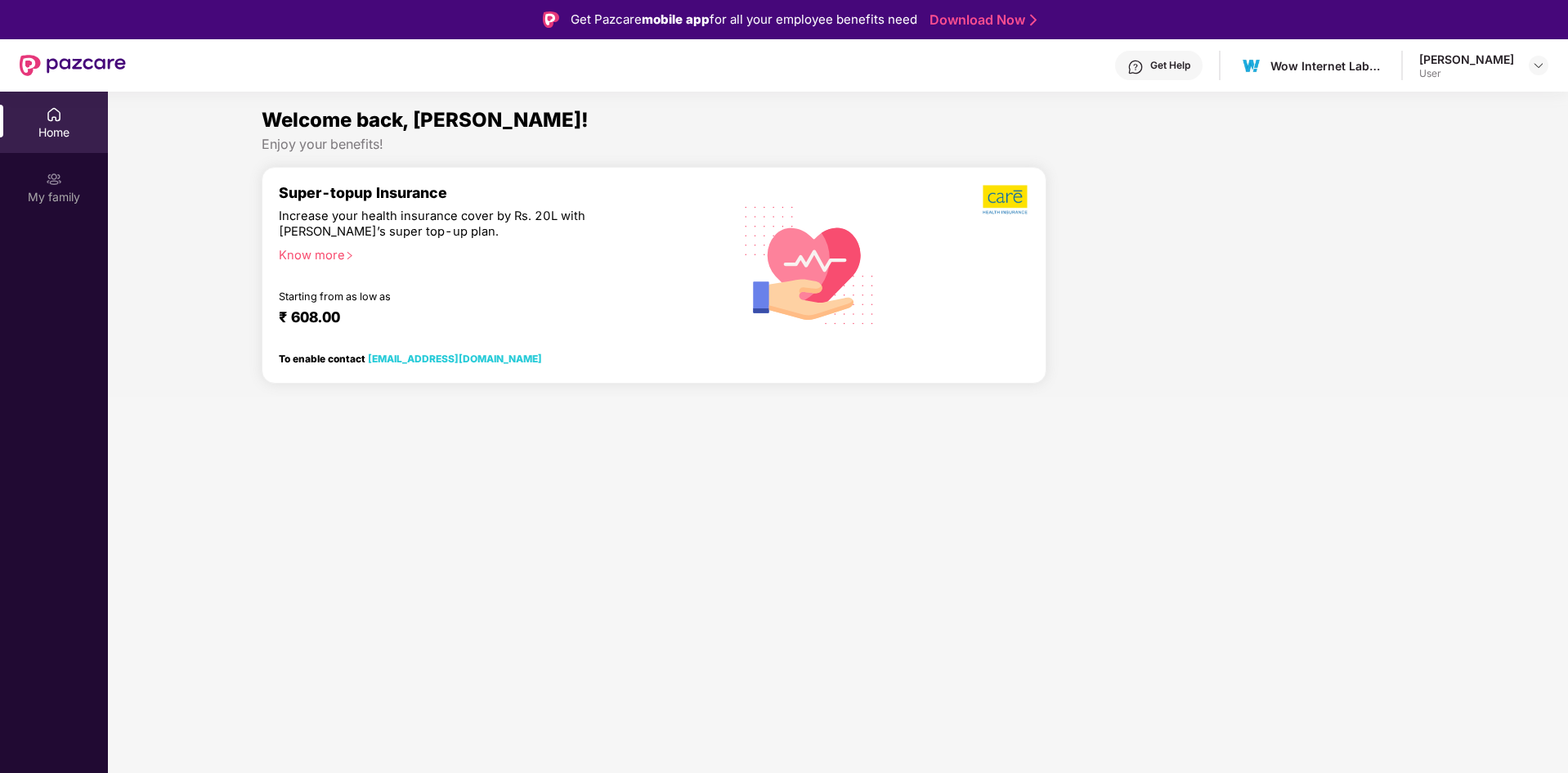
click at [349, 258] on icon "right" at bounding box center [349, 256] width 5 height 8
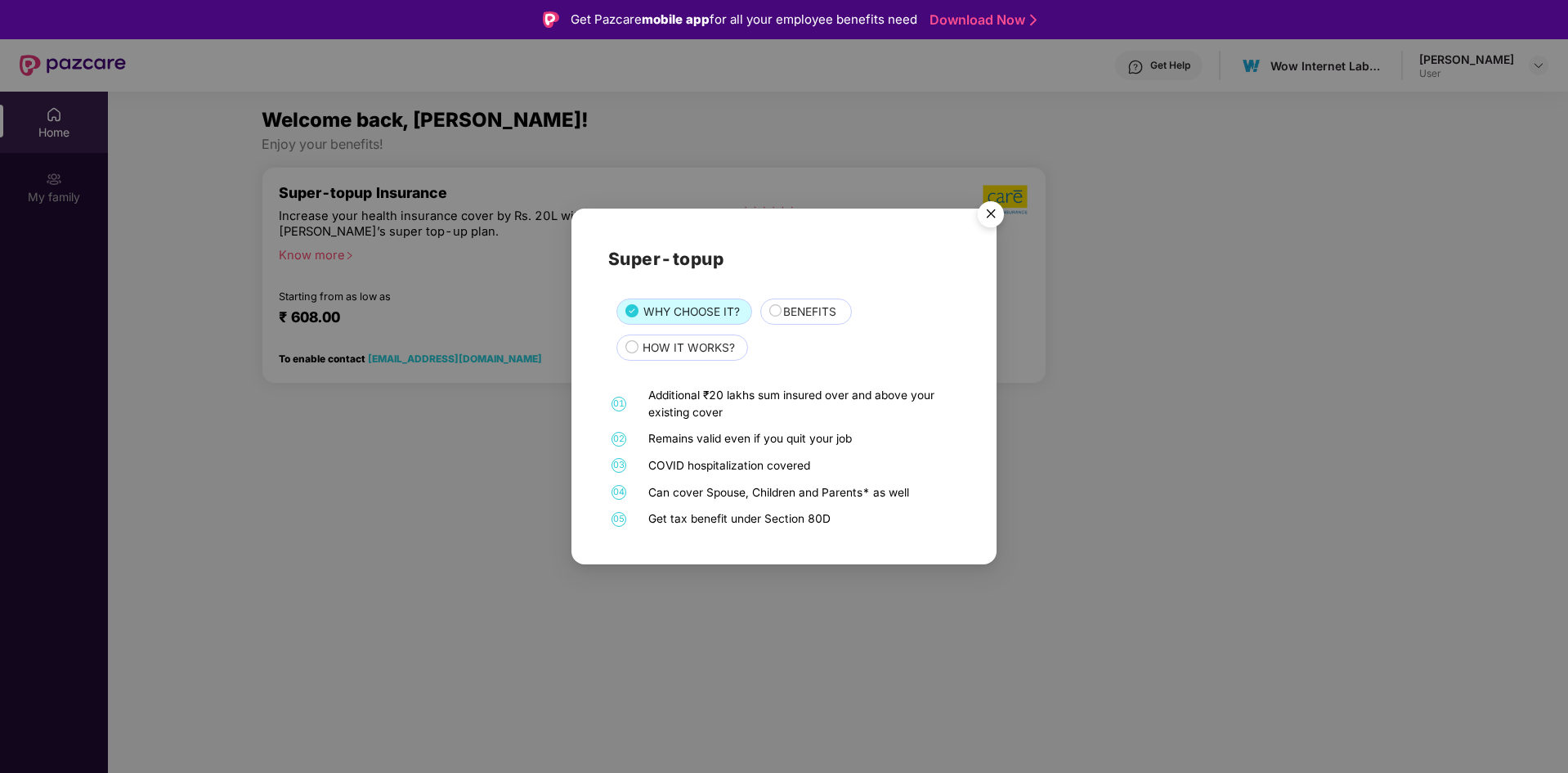
click at [779, 311] on div "BENEFITS" at bounding box center [808, 313] width 68 height 20
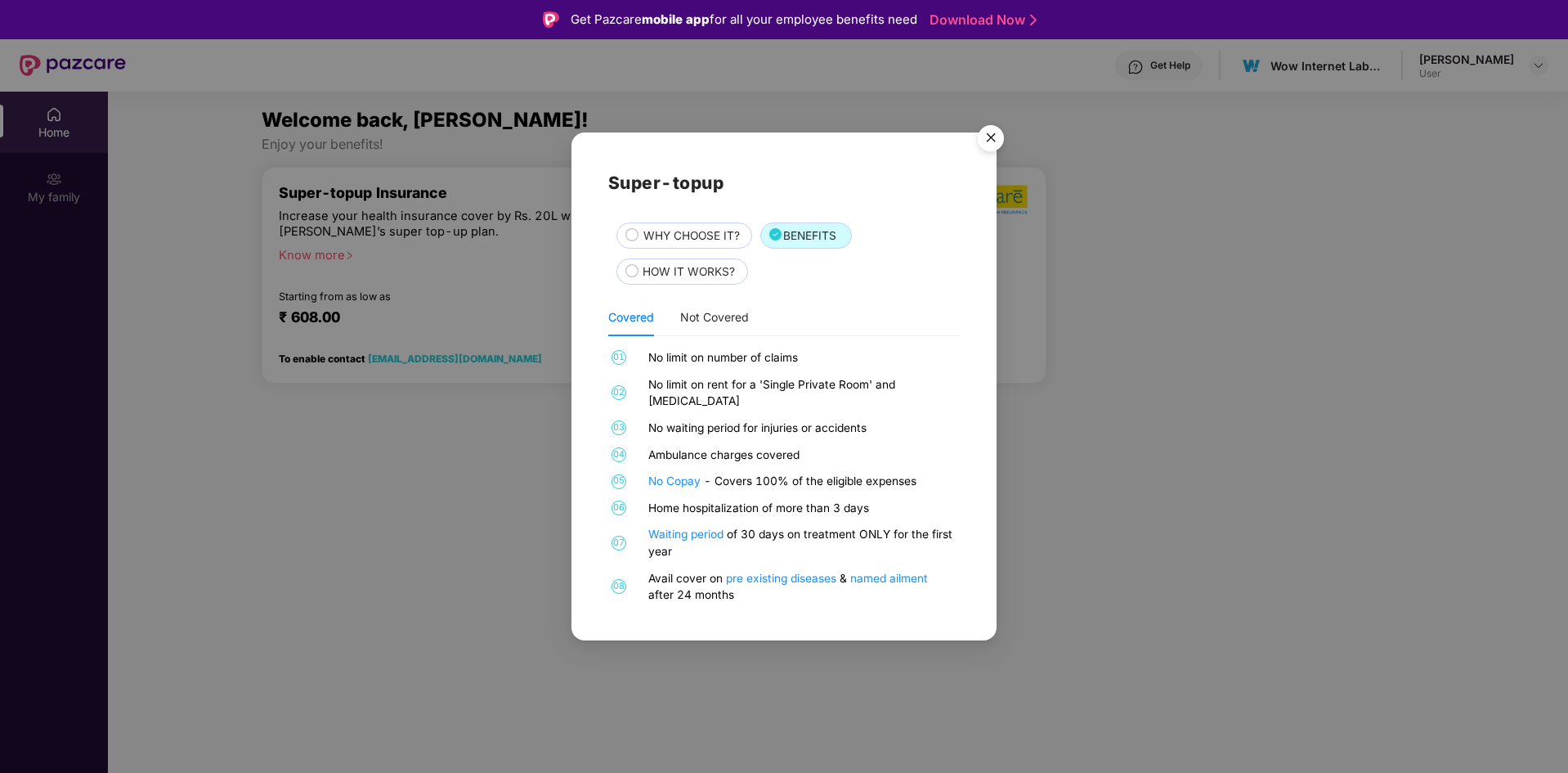
click at [633, 276] on circle at bounding box center [631, 270] width 11 height 11
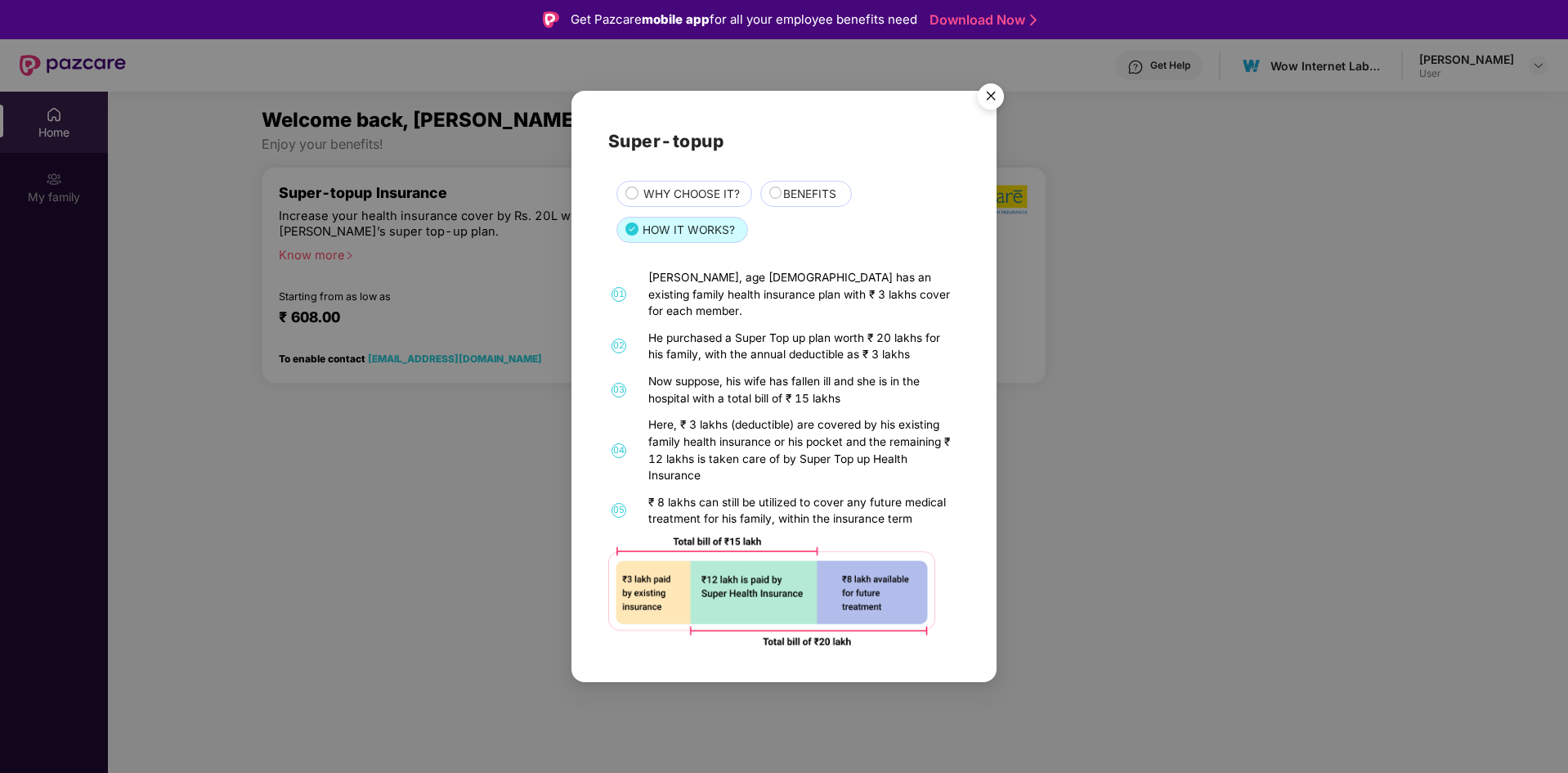
click at [660, 203] on span "WHY CHOOSE IT?" at bounding box center [691, 194] width 96 height 18
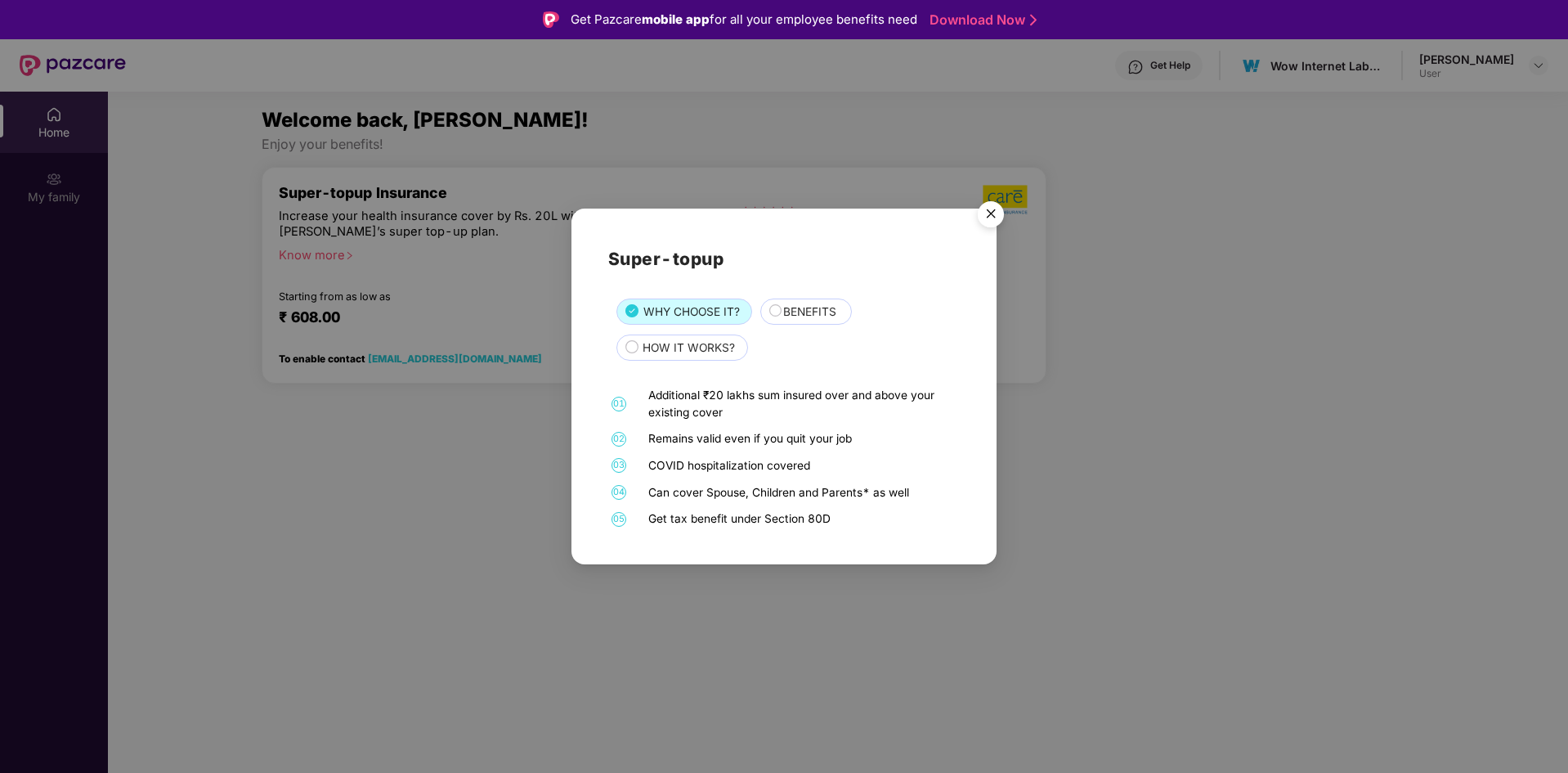
click at [649, 338] on div "HOW IT WORKS?" at bounding box center [682, 347] width 131 height 26
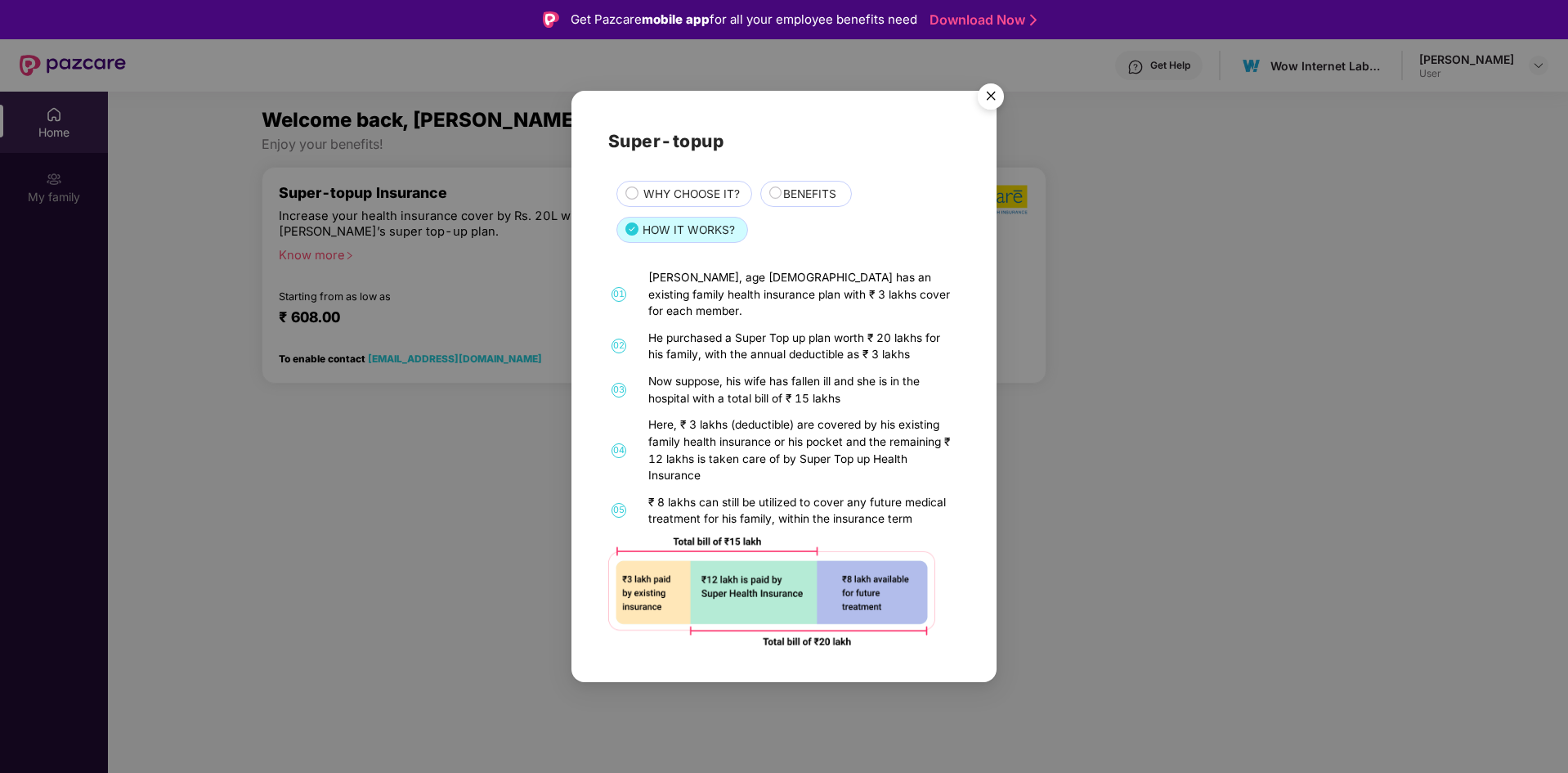
click at [797, 204] on span "BENEFITS" at bounding box center [810, 194] width 53 height 18
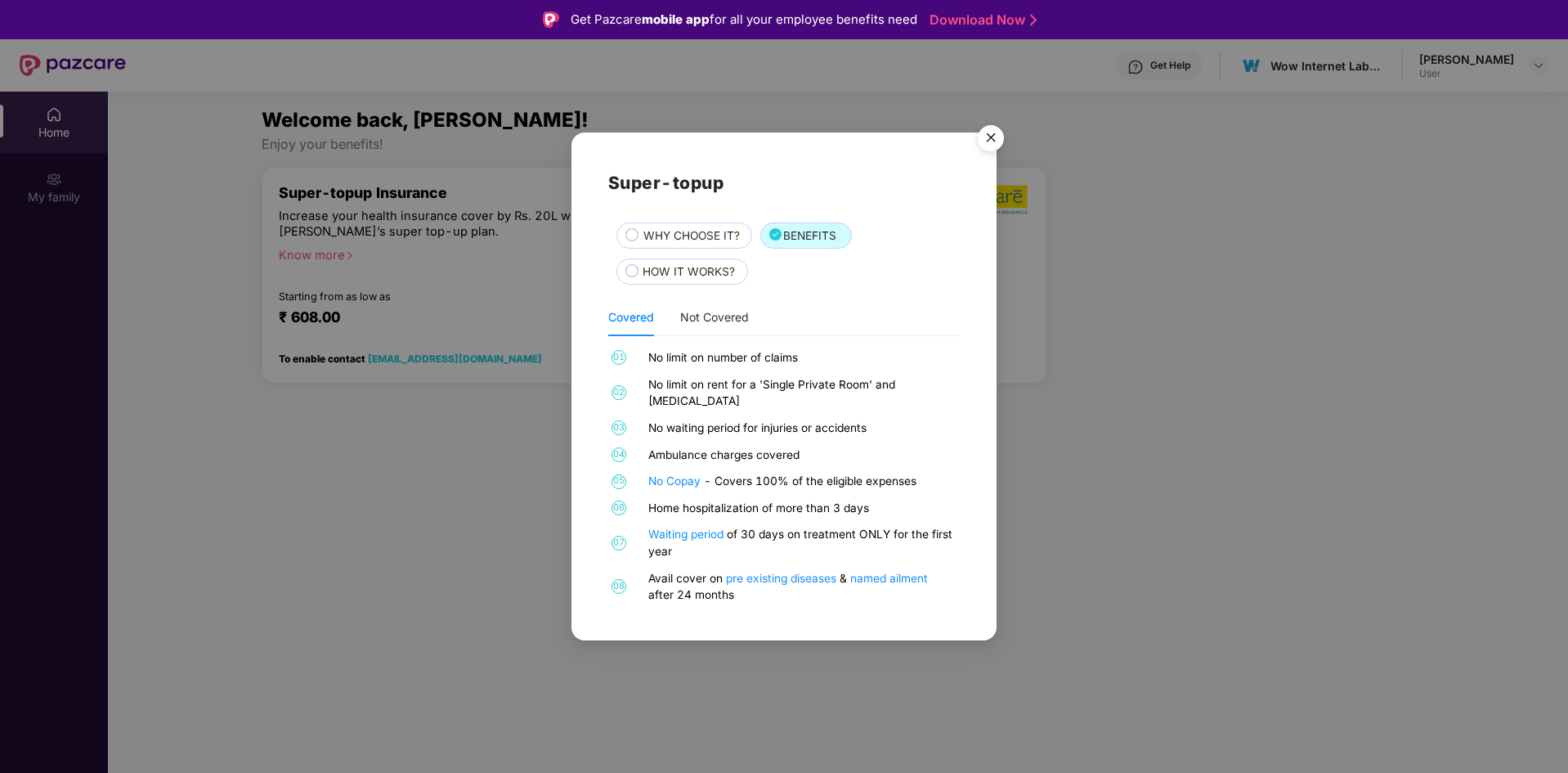
click at [994, 151] on img "Close" at bounding box center [990, 141] width 46 height 46
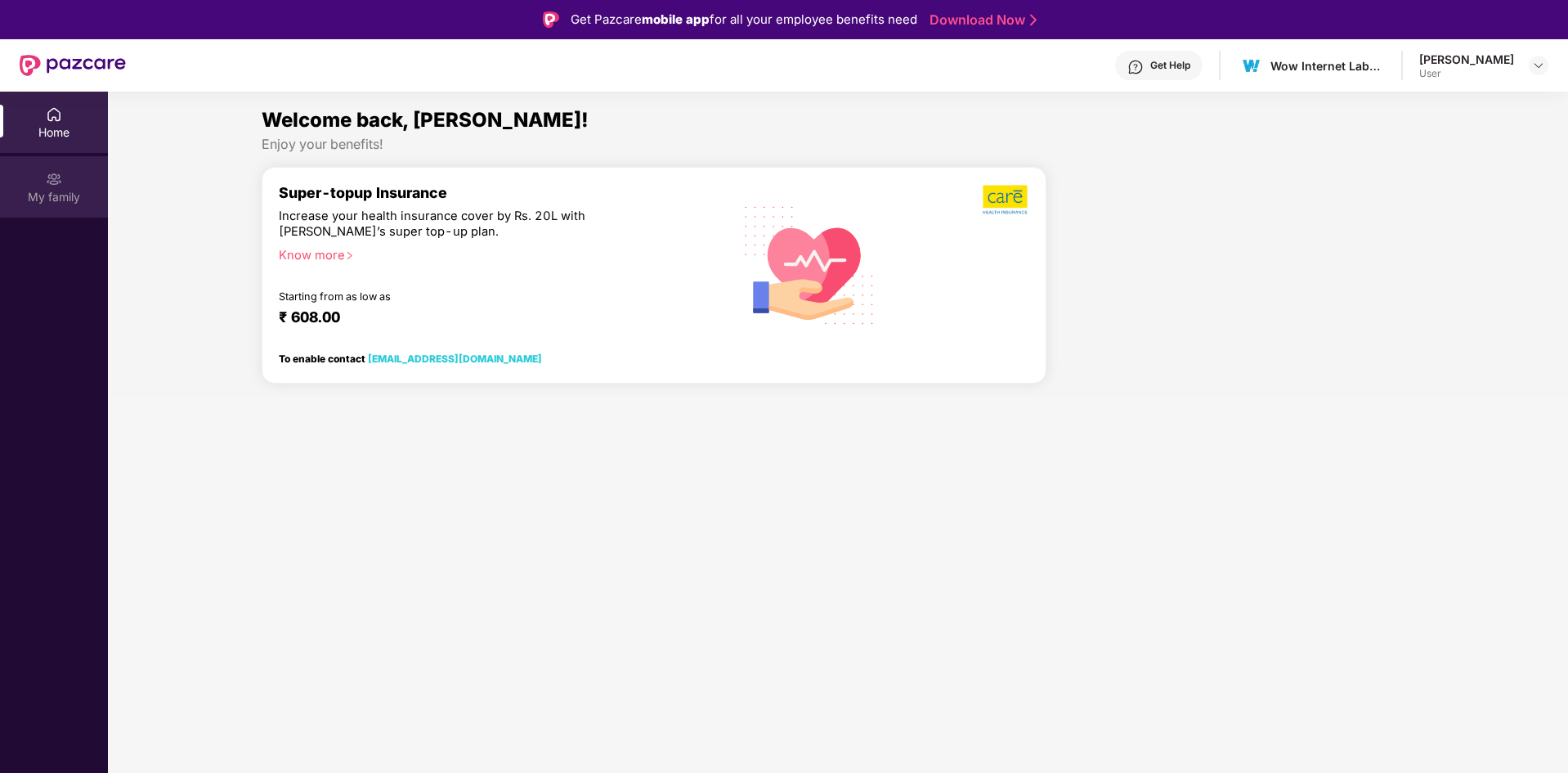
click at [50, 204] on div "My family" at bounding box center [53, 196] width 108 height 16
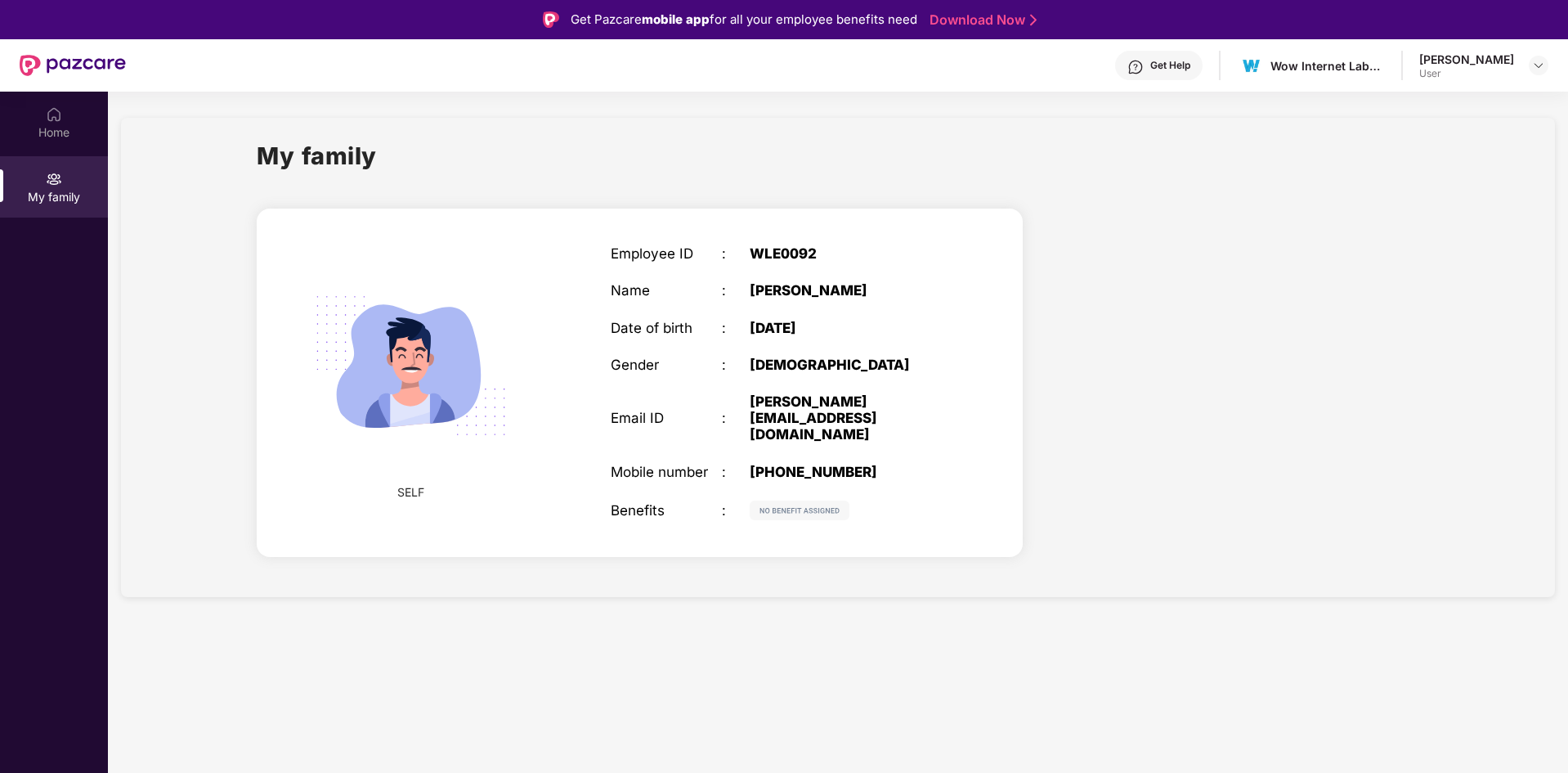
click at [765, 464] on div "[PHONE_NUMBER]" at bounding box center [847, 471] width 194 height 16
click at [765, 406] on div "[PERSON_NAME][EMAIL_ADDRESS][DOMAIN_NAME]" at bounding box center [847, 418] width 194 height 50
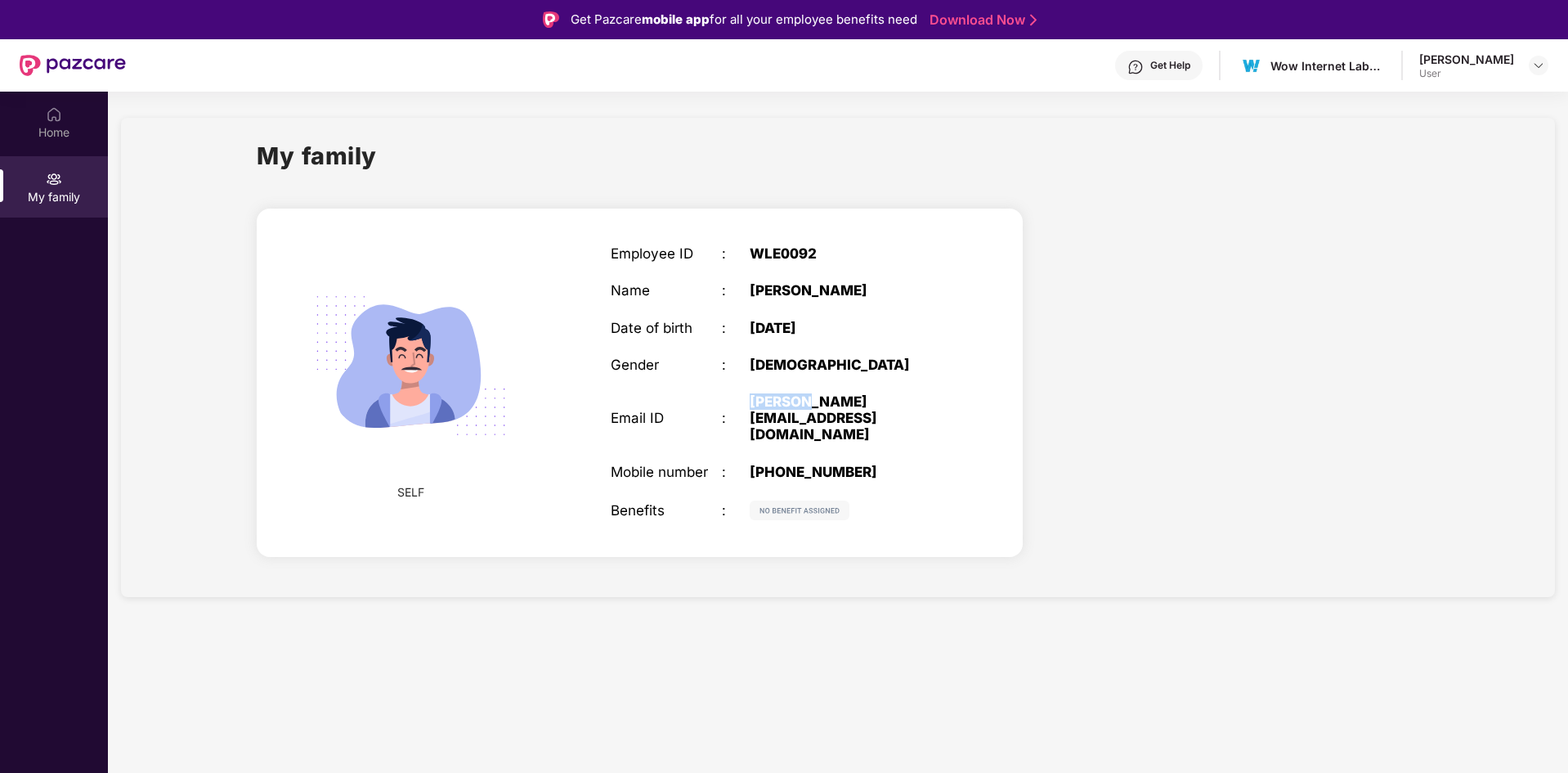
click at [765, 406] on div "[PERSON_NAME][EMAIL_ADDRESS][DOMAIN_NAME]" at bounding box center [847, 418] width 194 height 50
click at [775, 366] on div "[DEMOGRAPHIC_DATA]" at bounding box center [847, 365] width 194 height 16
click at [775, 332] on div "[DATE]" at bounding box center [847, 327] width 194 height 16
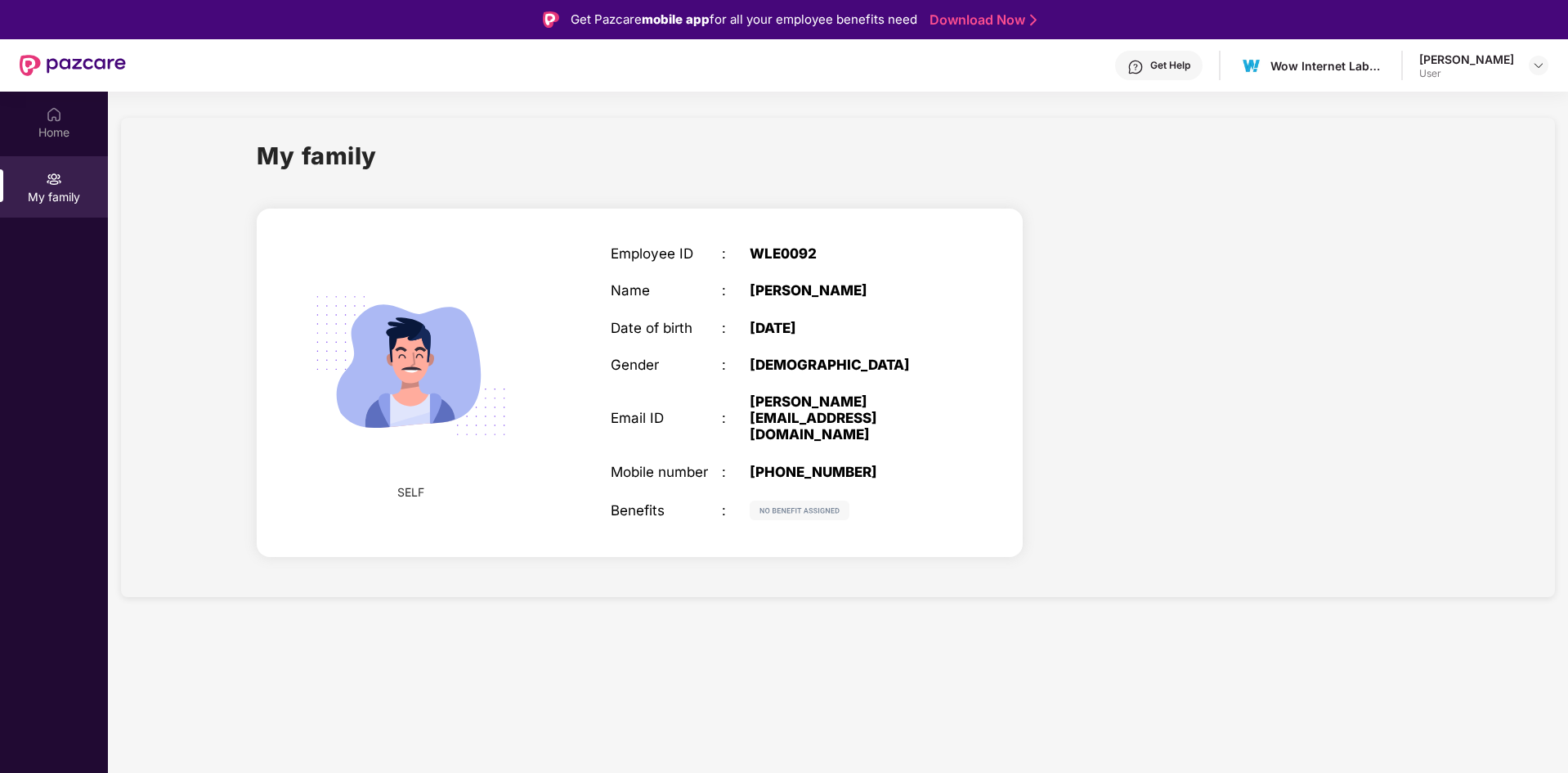
click at [775, 332] on div "[DATE]" at bounding box center [847, 327] width 194 height 16
click at [785, 258] on div "WLE0092" at bounding box center [847, 253] width 194 height 16
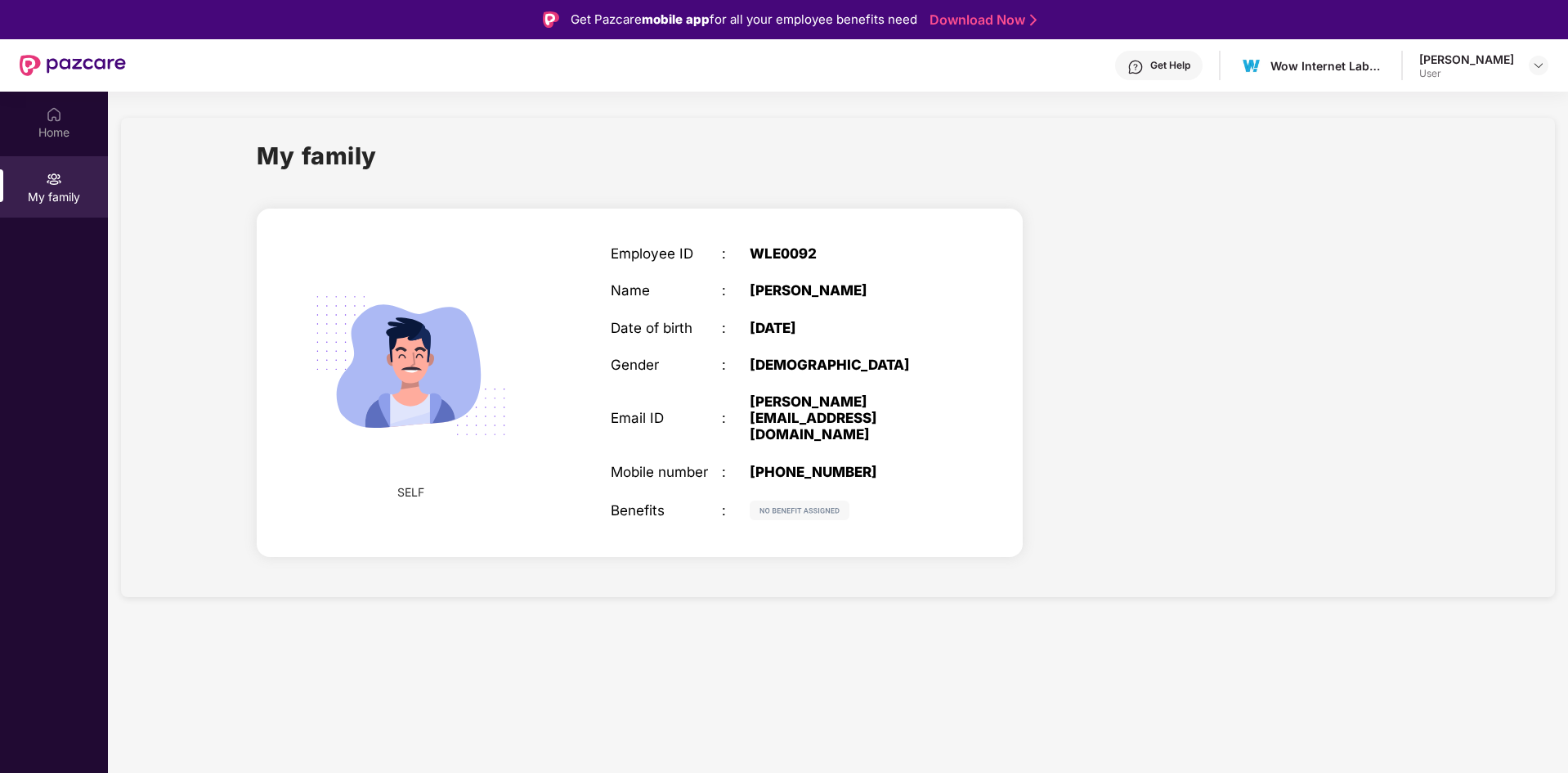
click at [779, 287] on div "[PERSON_NAME]" at bounding box center [847, 289] width 194 height 16
click at [1168, 69] on div "Get Help" at bounding box center [1170, 66] width 40 height 13
